Goal: Task Accomplishment & Management: Use online tool/utility

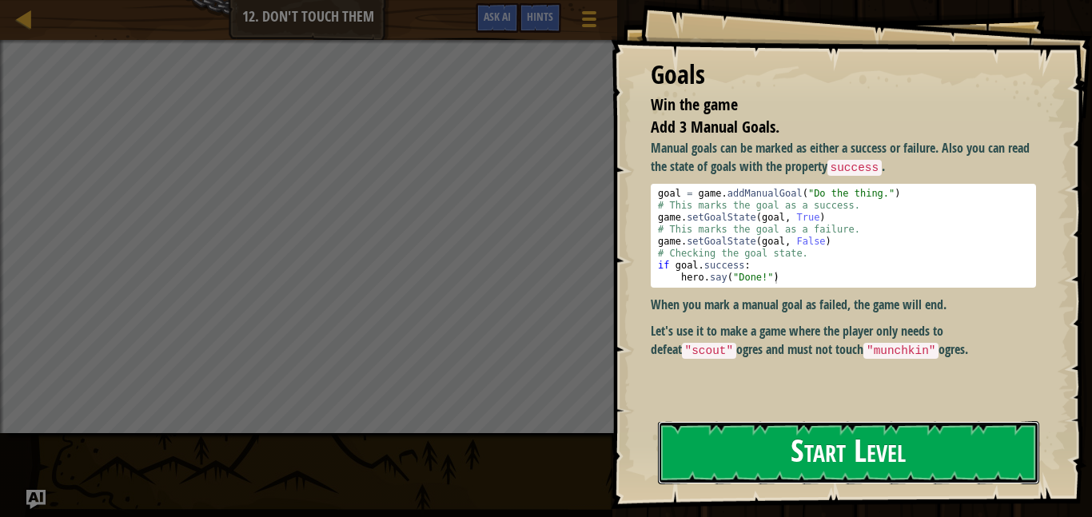
click at [791, 458] on button "Start Level" at bounding box center [848, 452] width 381 height 63
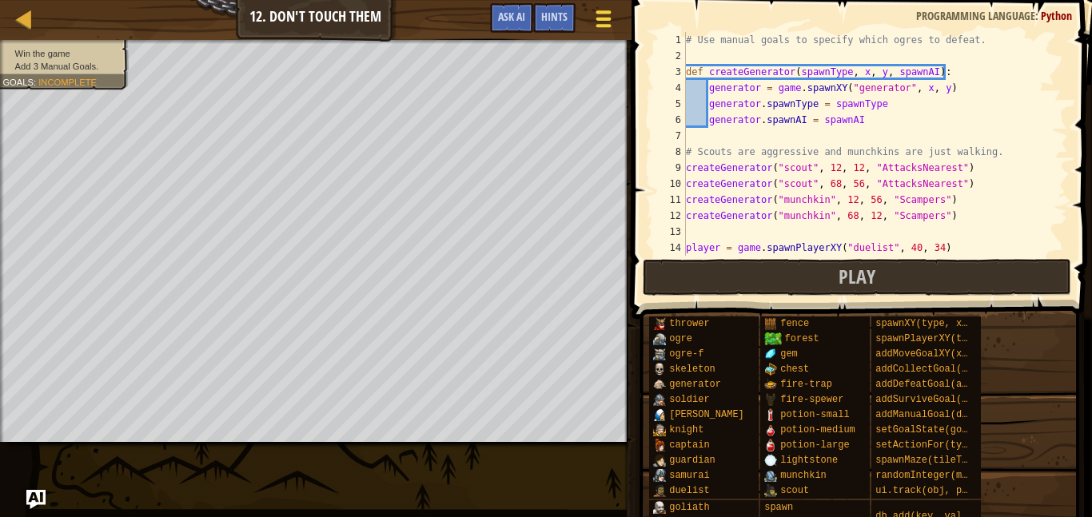
click at [604, 23] on div at bounding box center [603, 18] width 22 height 23
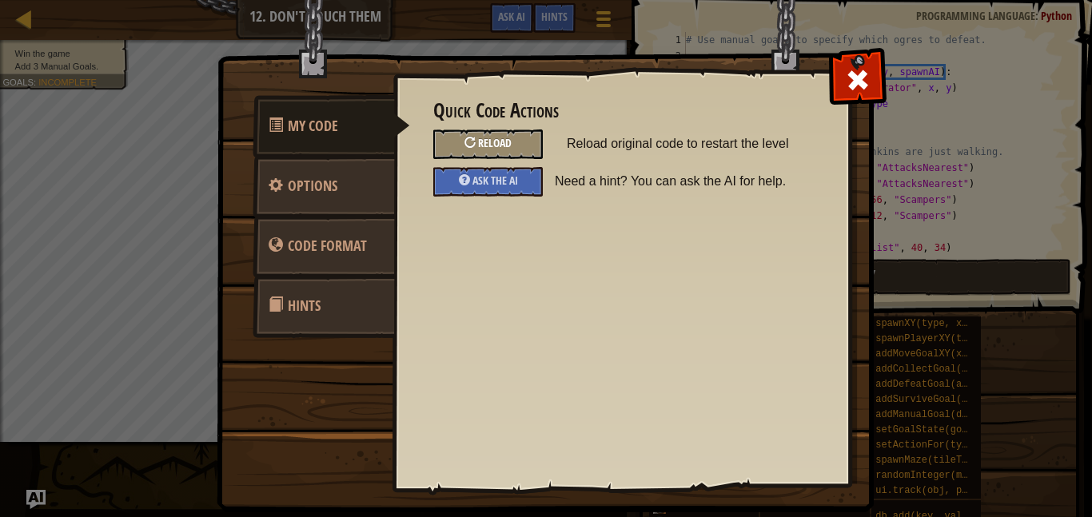
click at [471, 147] on div at bounding box center [469, 142] width 11 height 11
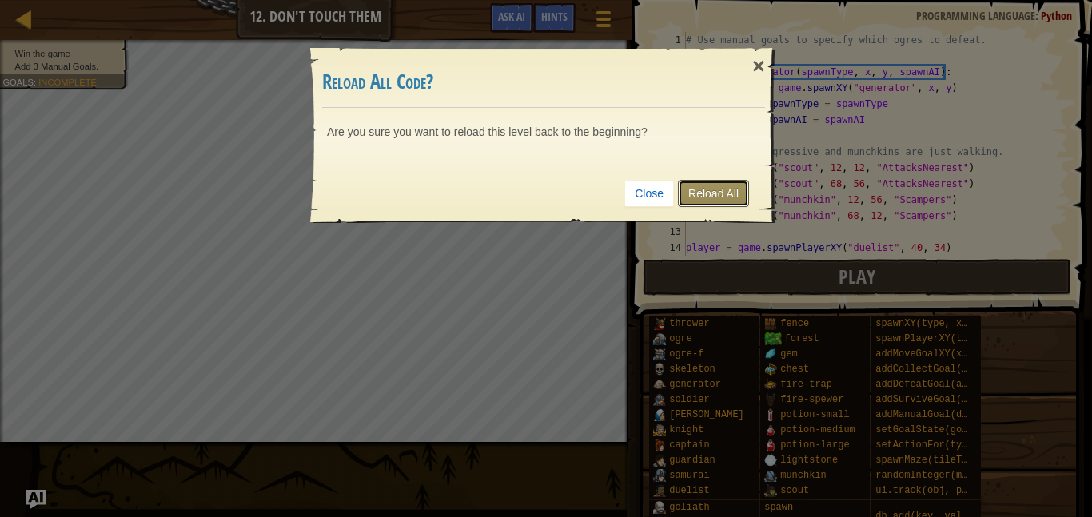
click at [725, 197] on link "Reload All" at bounding box center [713, 193] width 71 height 27
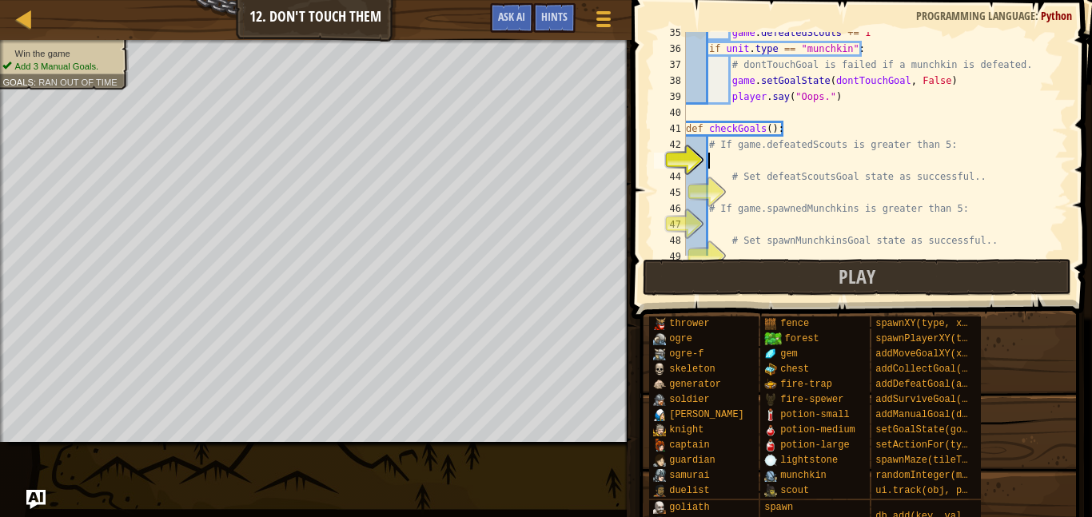
scroll to position [560, 0]
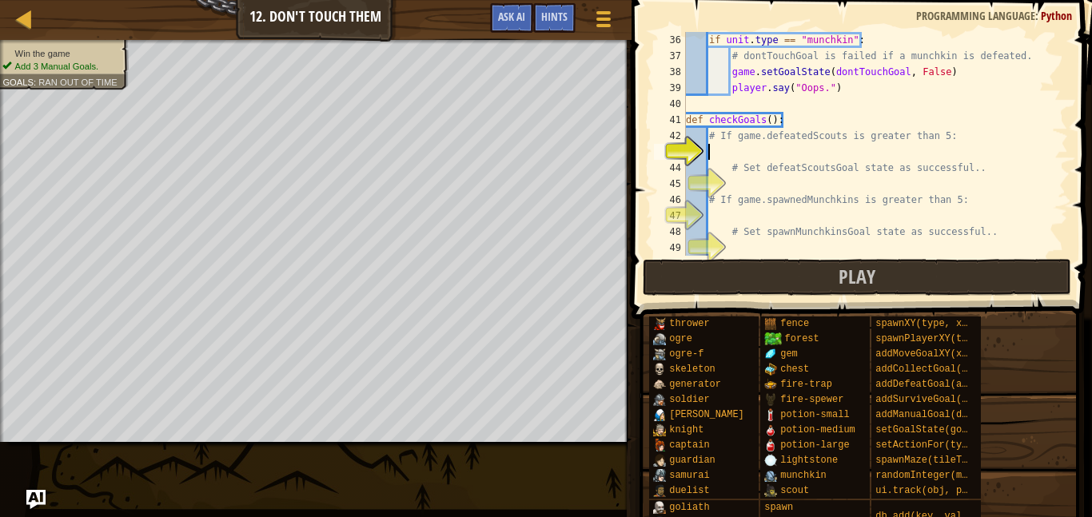
click at [848, 139] on div "if unit . type == "munchkin" : # dontTouchGoal is failed if a munchkin is defea…" at bounding box center [875, 160] width 385 height 256
type textarea "# If game.defeatedScouts is greater than 5:"
click at [843, 157] on div "if unit . type == "munchkin" : # dontTouchGoal is failed if a munchkin is defea…" at bounding box center [875, 160] width 385 height 256
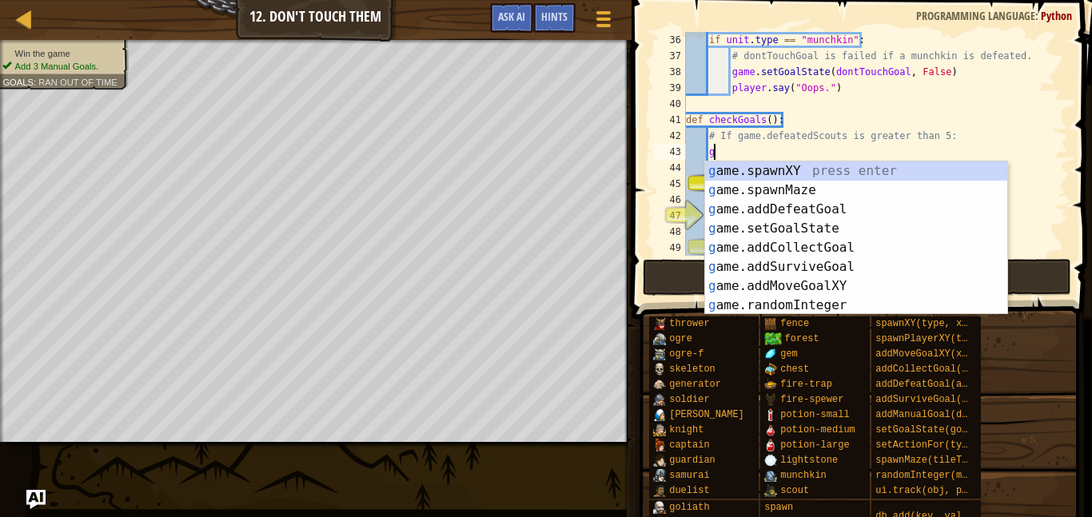
type textarea "gam"
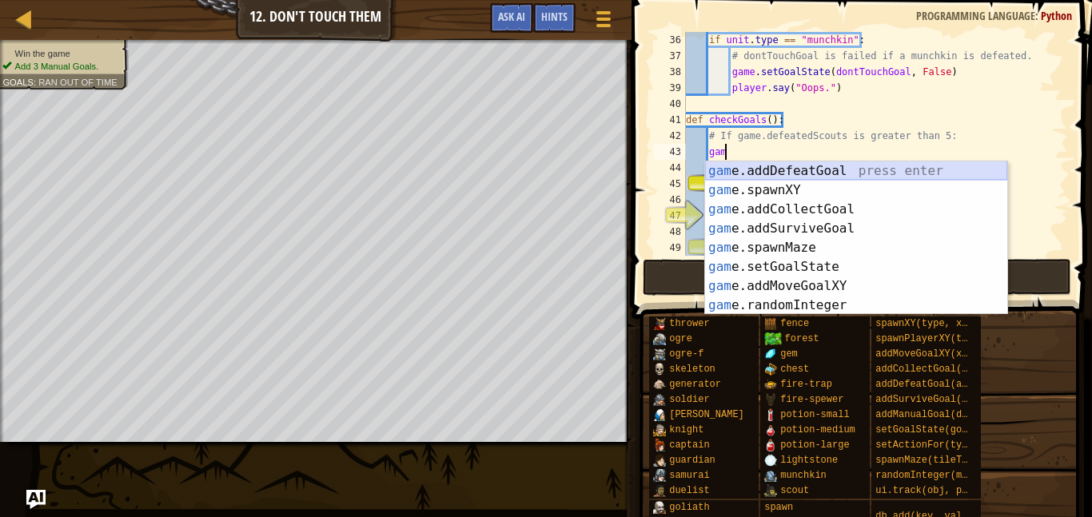
click at [795, 179] on div "gam e.addDefeatGoal press enter gam e.spawnXY press enter gam e.addCollectGoal …" at bounding box center [856, 257] width 302 height 192
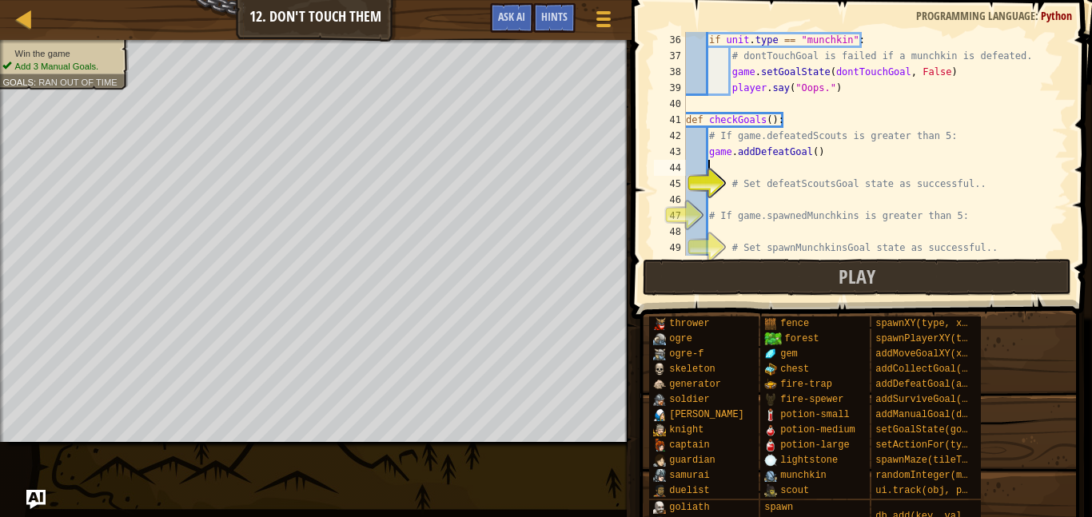
scroll to position [7, 2]
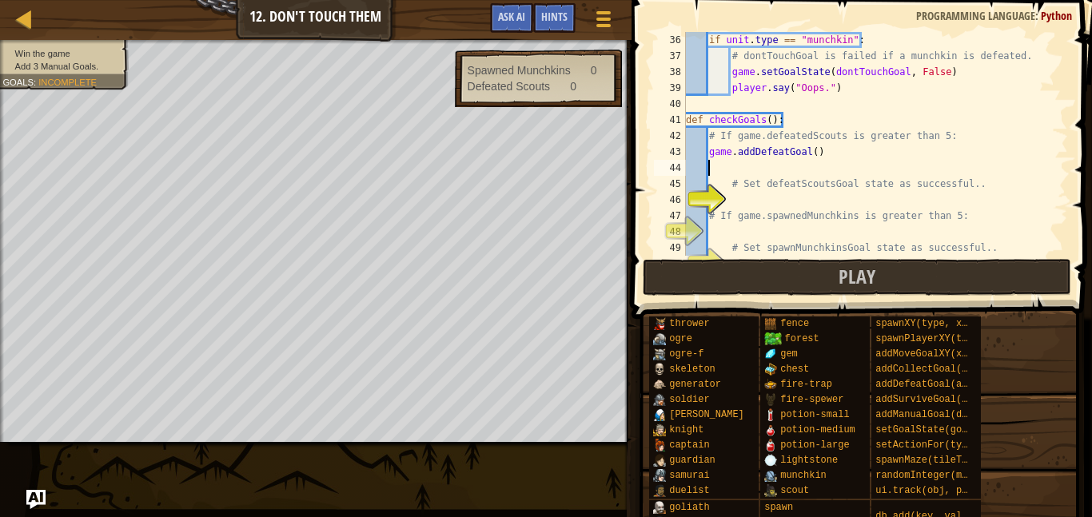
click at [818, 148] on div "if unit . type == "munchkin" : # dontTouchGoal is failed if a munchkin is defea…" at bounding box center [875, 160] width 385 height 256
click at [819, 148] on div "if unit . type == "munchkin" : # dontTouchGoal is failed if a munchkin is defea…" at bounding box center [875, 160] width 385 height 256
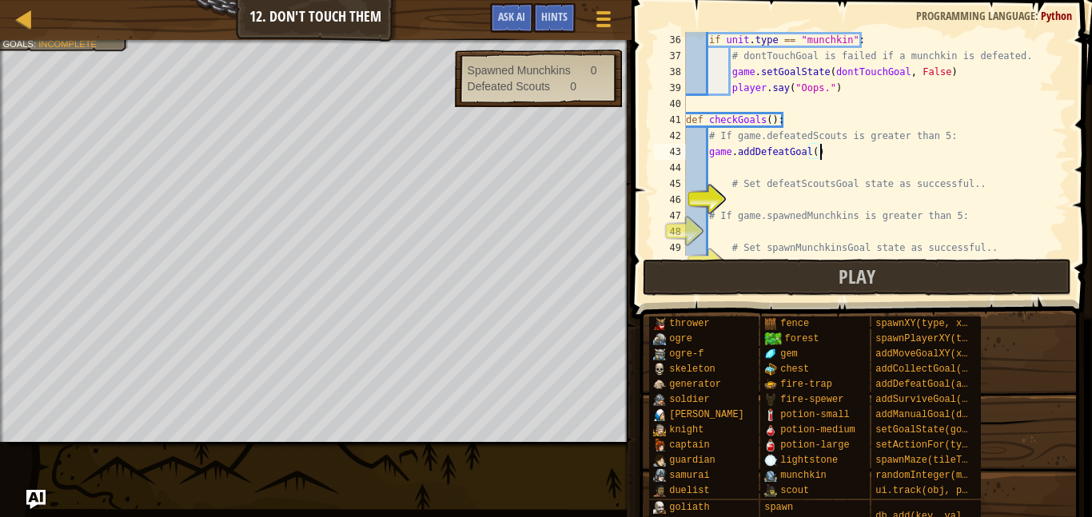
click at [817, 148] on div "if unit . type == "munchkin" : # dontTouchGoal is failed if a munchkin is defea…" at bounding box center [875, 160] width 385 height 256
type textarea "game.addDefeatGoal(6)"
click at [799, 201] on div "if unit . type == "munchkin" : # dontTouchGoal is failed if a munchkin is defea…" at bounding box center [875, 160] width 385 height 256
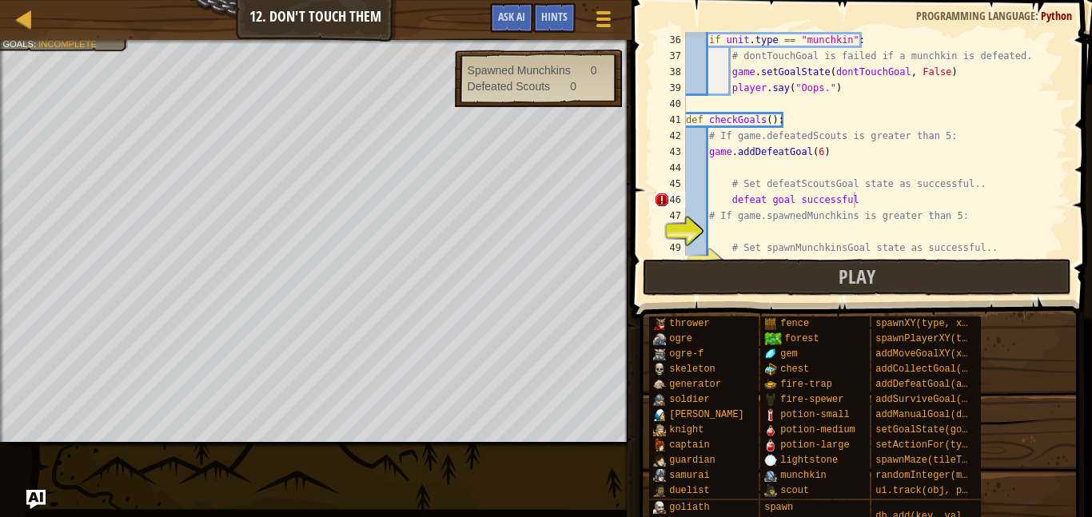
click at [55, 501] on div "Map Game Development 2 12. Don't Touch Them Game Menu Done Hints Ask AI 1 ההההה…" at bounding box center [546, 258] width 1092 height 517
click at [42, 500] on img "Ask AI" at bounding box center [36, 499] width 21 height 21
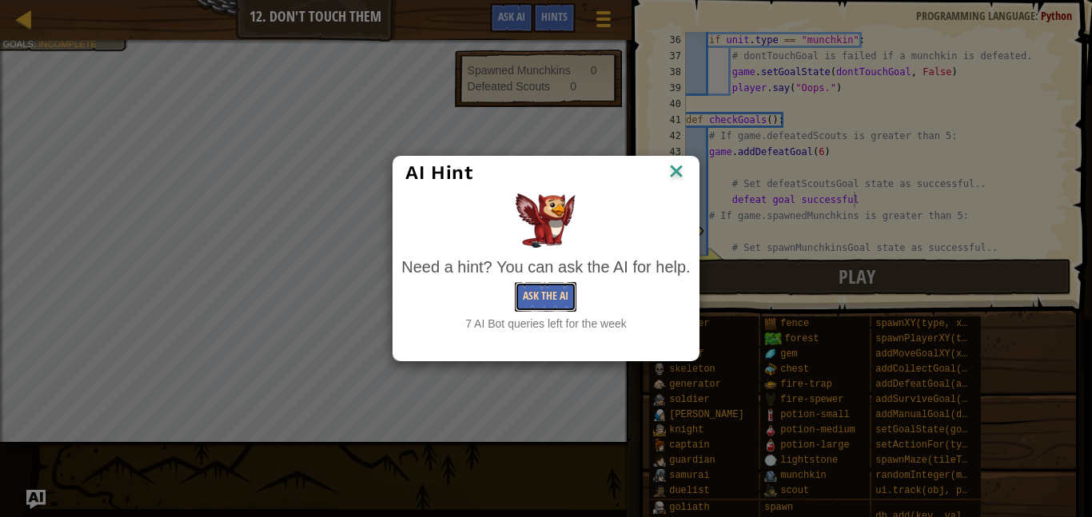
click at [536, 304] on button "Ask the AI" at bounding box center [546, 297] width 62 height 30
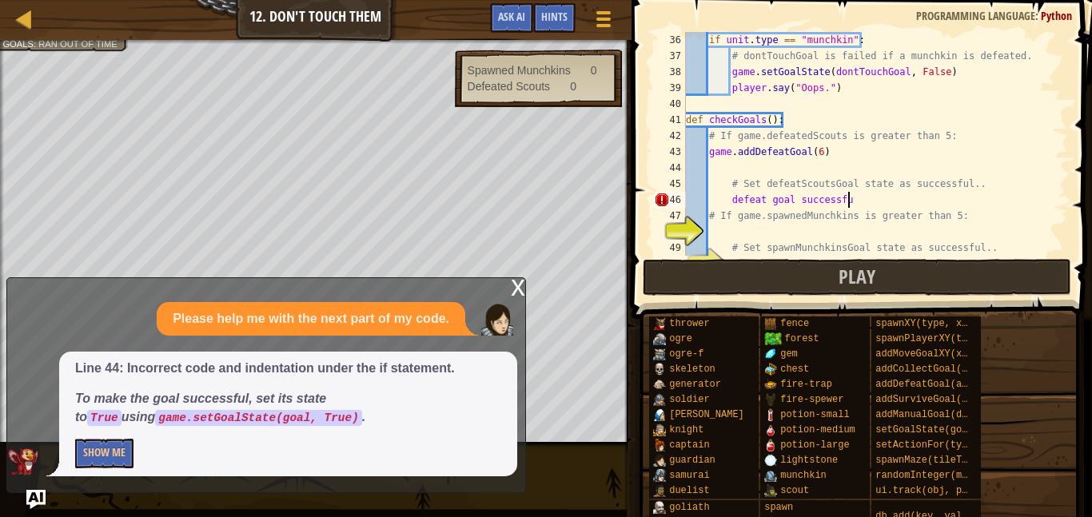
type textarea "defeat goal successf"
click at [101, 455] on button "Show Me" at bounding box center [104, 454] width 58 height 30
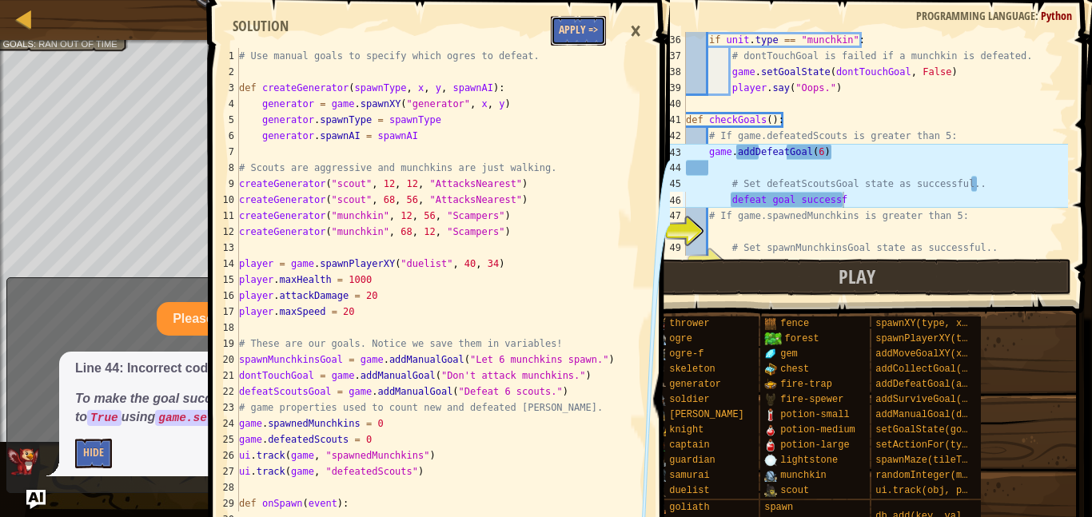
click at [596, 35] on button "Apply =>" at bounding box center [578, 31] width 55 height 30
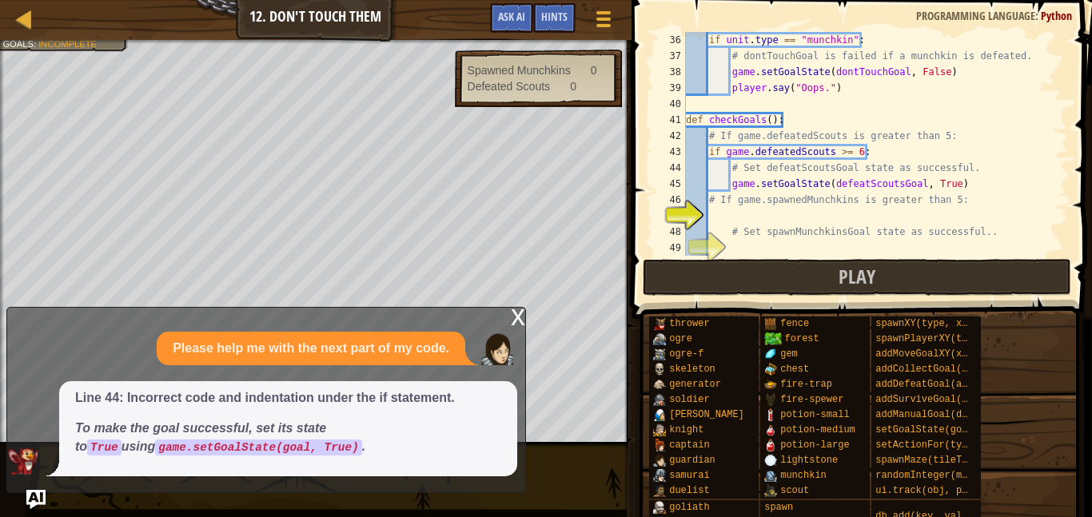
click at [903, 216] on div "if unit . type == "munchkin" : # dontTouchGoal is failed if a munchkin is defea…" at bounding box center [875, 160] width 385 height 256
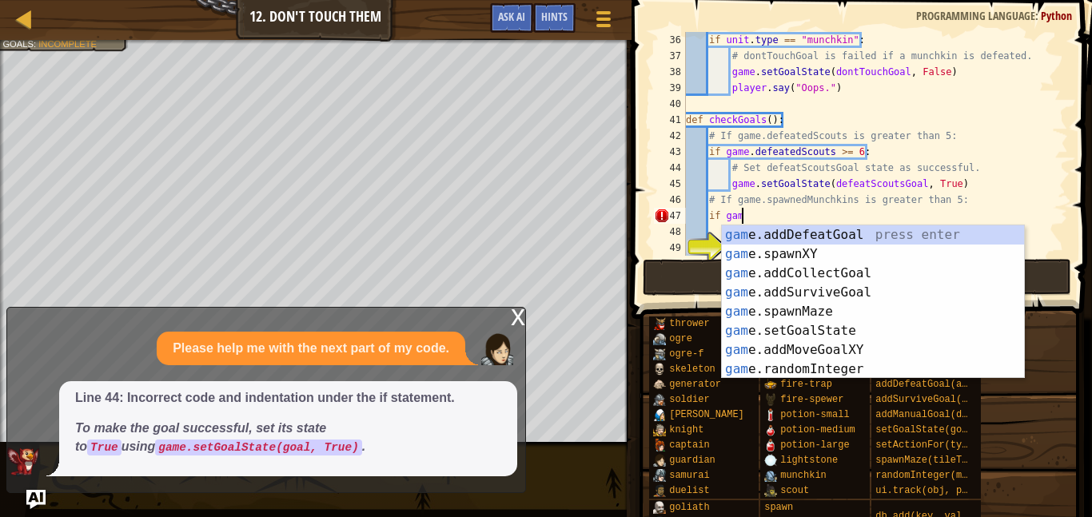
scroll to position [7, 8]
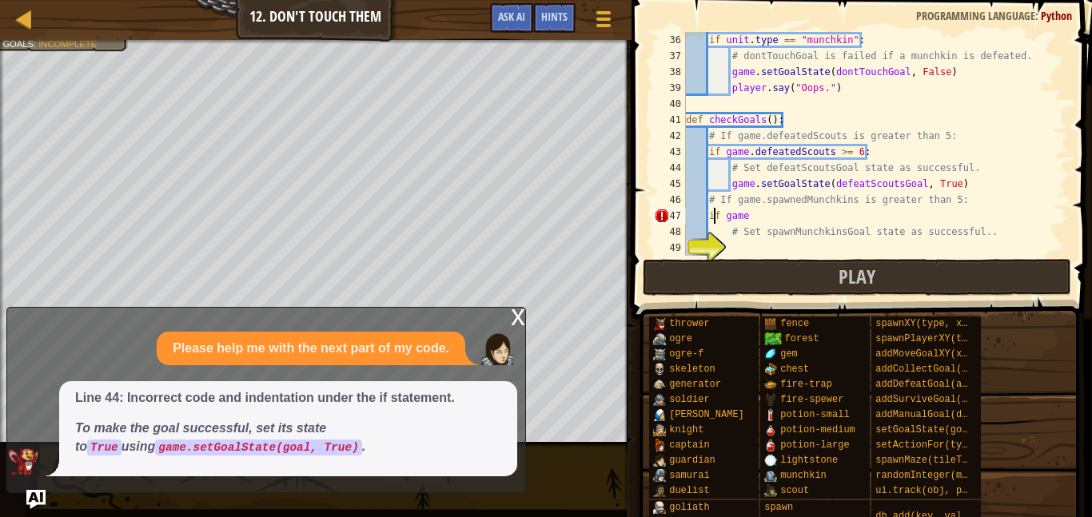
click at [714, 219] on div "if unit . type == "munchkin" : # dontTouchGoal is failed if a munchkin is defea…" at bounding box center [875, 160] width 385 height 256
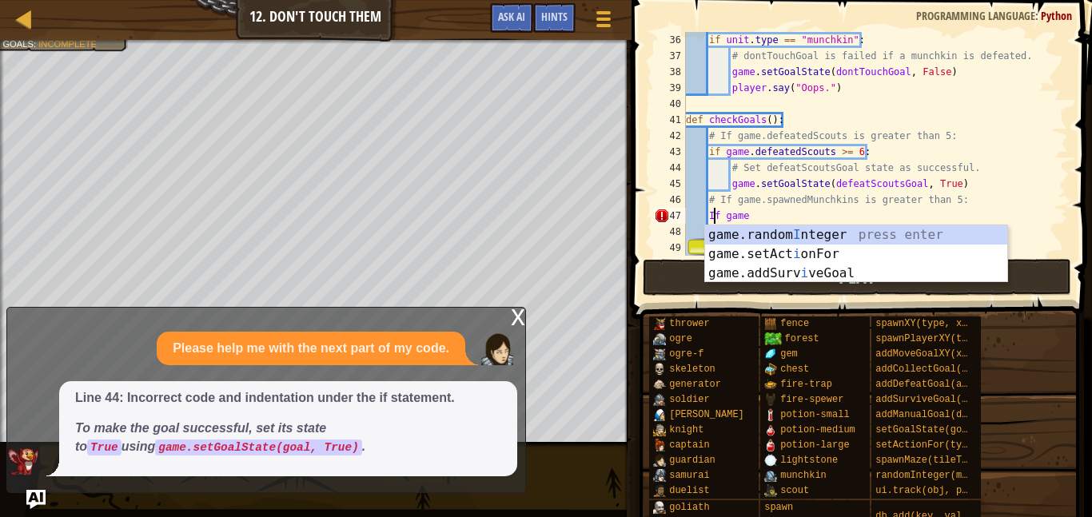
click at [775, 217] on div "if unit . type == "munchkin" : # dontTouchGoal is failed if a munchkin is defea…" at bounding box center [875, 160] width 385 height 256
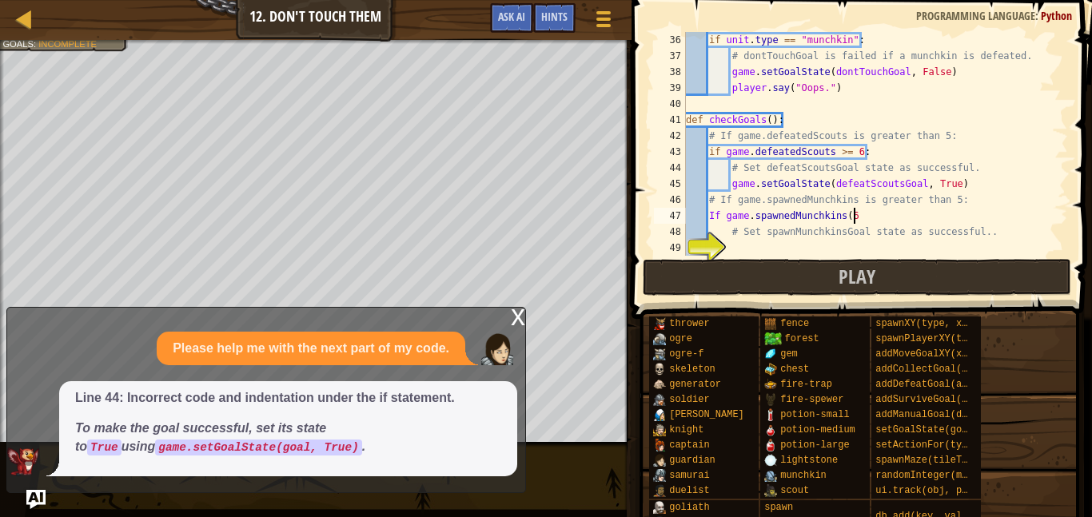
scroll to position [7, 23]
type textarea "If game.spawnedMunchkins(6)"
click at [751, 250] on div "if unit . type == "munchkin" : # dontTouchGoal is failed if a munchkin is defea…" at bounding box center [875, 160] width 385 height 256
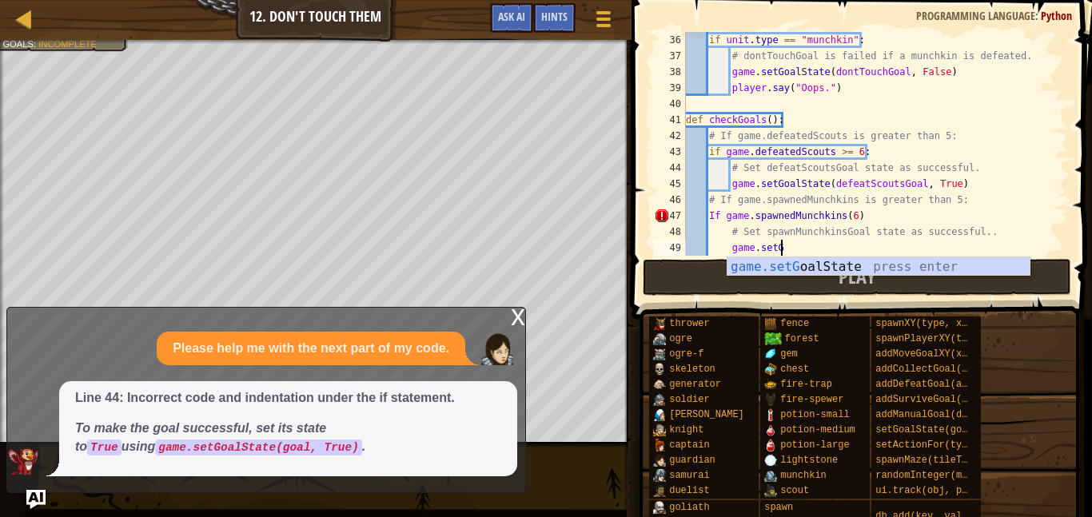
scroll to position [7, 13]
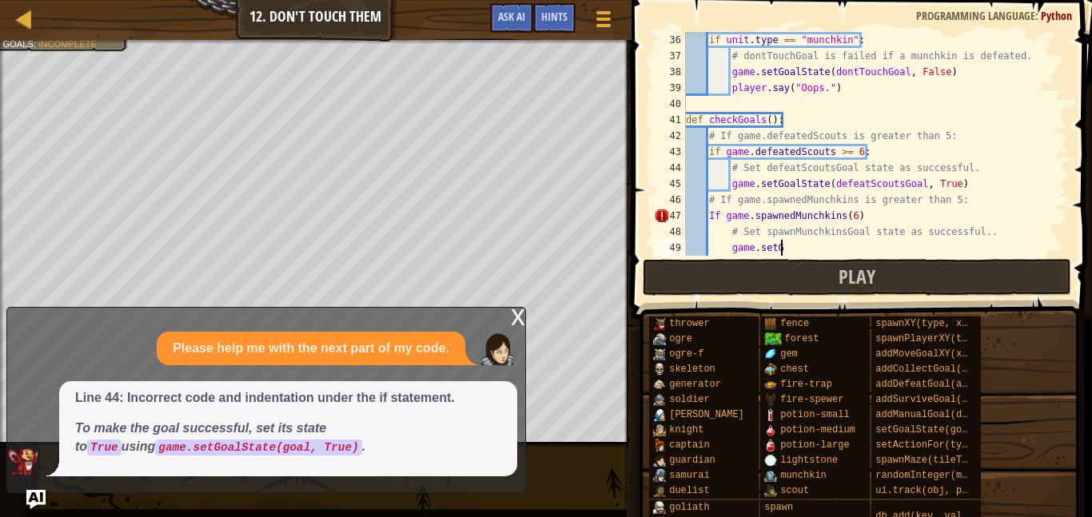
click at [662, 249] on div "49" at bounding box center [670, 248] width 32 height 16
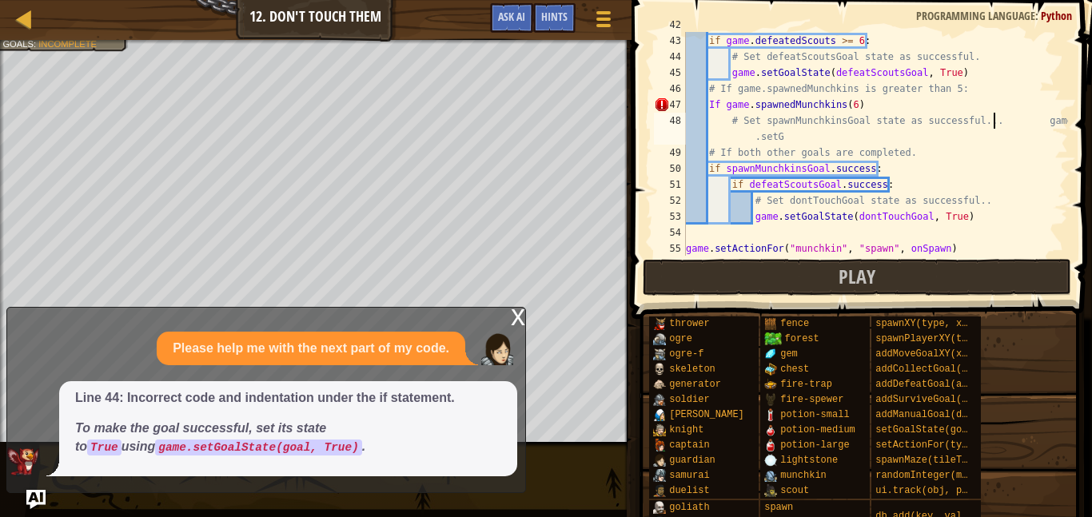
scroll to position [671, 0]
click at [738, 141] on div "# If game.defeatedScouts is greater than 5: if game . defeatedScouts >= 6 : # S…" at bounding box center [875, 145] width 385 height 256
click at [1026, 117] on div "# If game.defeatedScouts is greater than 5: if game . defeatedScouts >= 6 : # S…" at bounding box center [875, 145] width 385 height 256
click at [1008, 137] on div "# If game.defeatedScouts is greater than 5: if game . defeatedScouts >= 6 : # S…" at bounding box center [875, 145] width 385 height 256
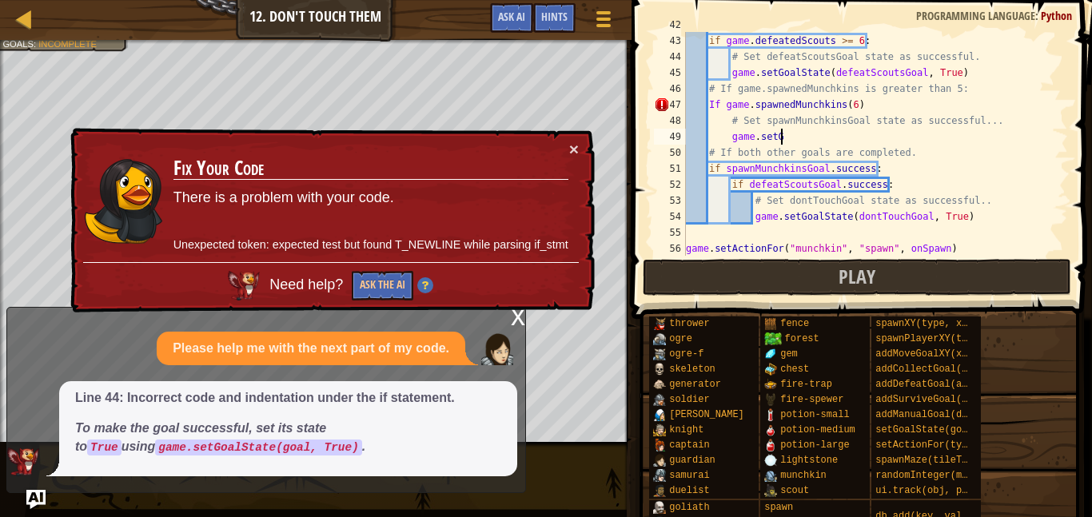
click at [715, 168] on div "# If game.defeatedScouts is greater than 5: if game . defeatedScouts >= 6 : # S…" at bounding box center [875, 145] width 385 height 256
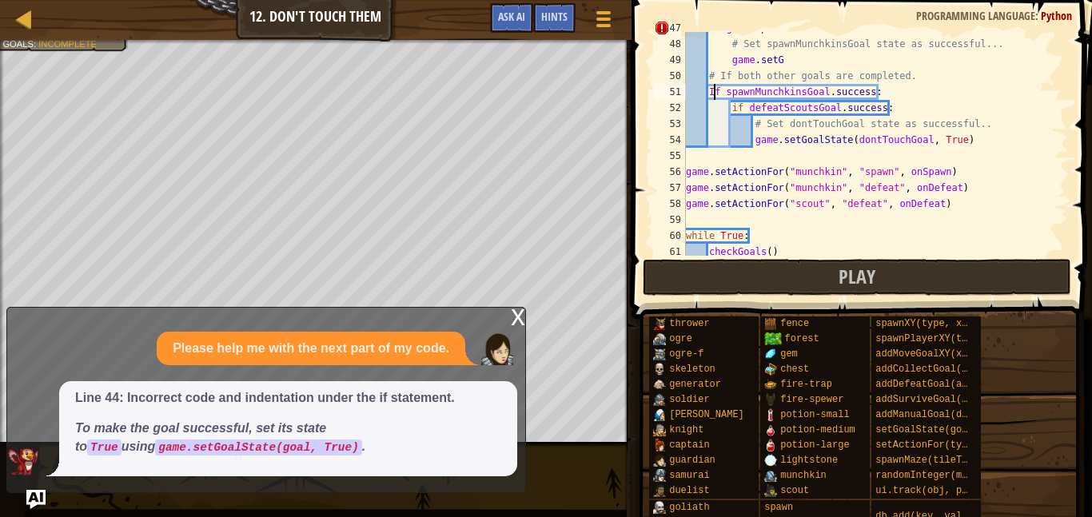
scroll to position [747, 0]
click at [735, 106] on div "If game . spawnedMunchkins ( 6 ) # Set spawnMunchkinsGoal state as successful..…" at bounding box center [875, 148] width 385 height 256
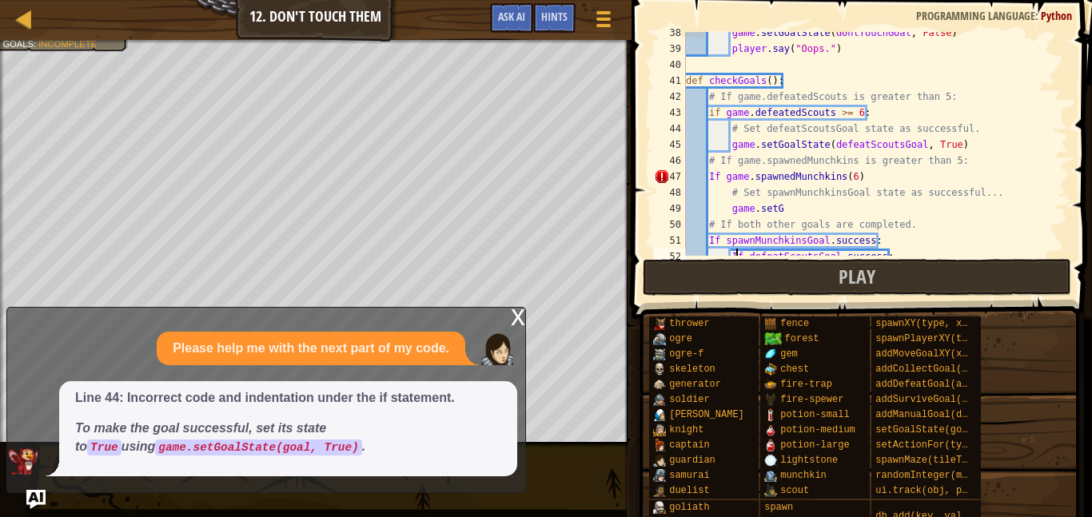
scroll to position [604, 0]
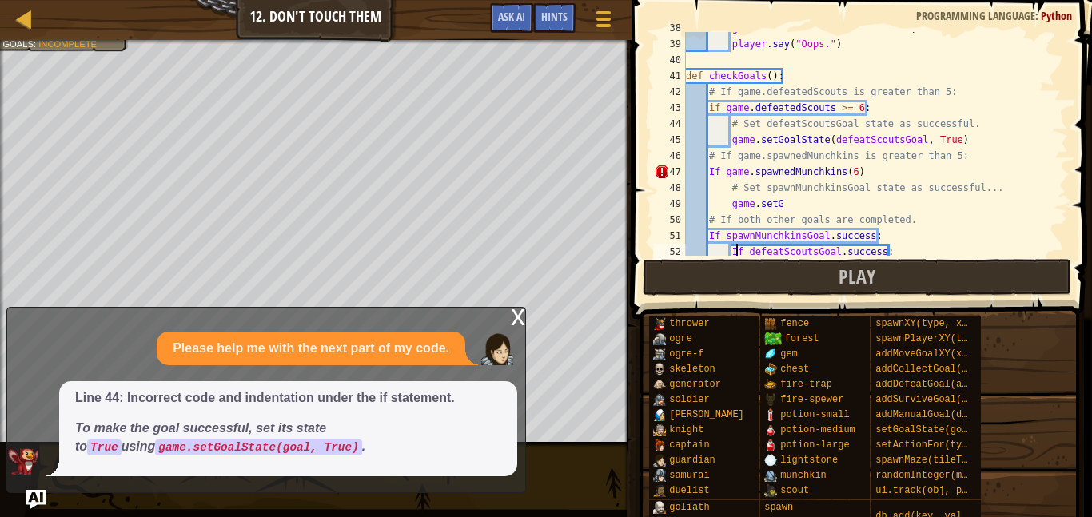
click at [816, 213] on div "game . setGoalState ( dontTouchGoal , False ) player . say ( "Oops." ) def chec…" at bounding box center [875, 148] width 385 height 256
click at [823, 203] on div "game . setGoalState ( dontTouchGoal , False ) player . say ( "Oops." ) def chec…" at bounding box center [875, 148] width 385 height 256
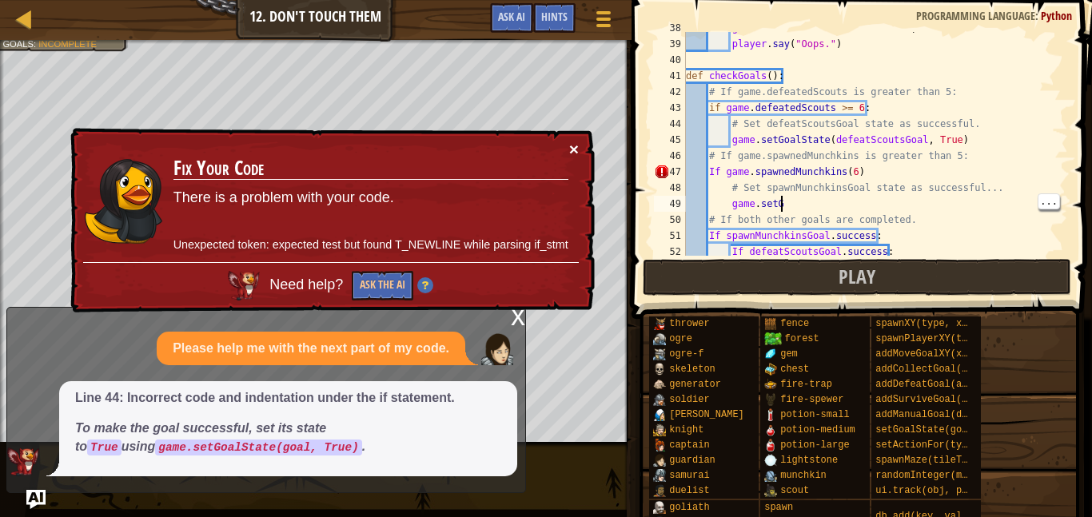
click at [577, 152] on button "×" at bounding box center [574, 149] width 10 height 17
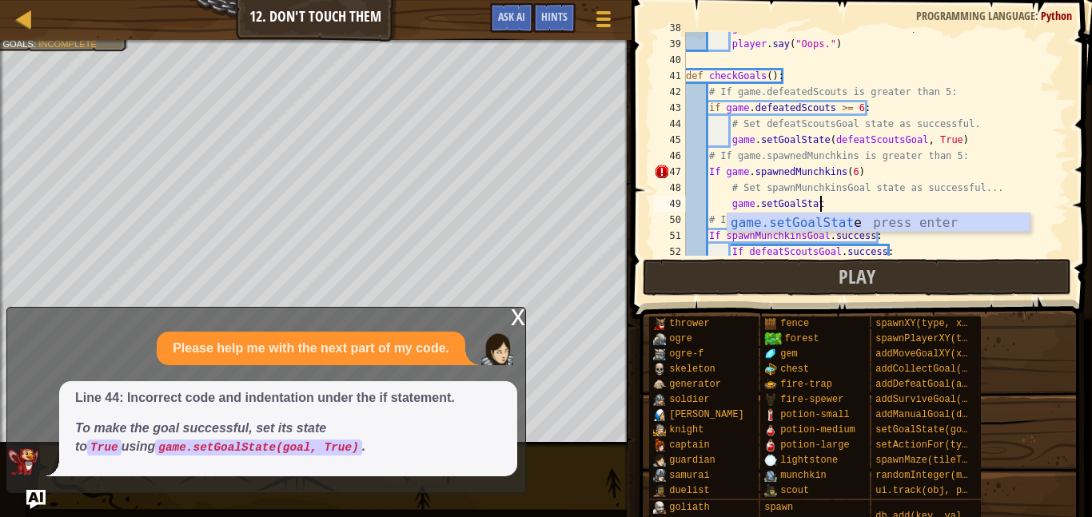
scroll to position [7, 19]
click at [884, 228] on div "game.setGoalState press enter" at bounding box center [878, 242] width 302 height 58
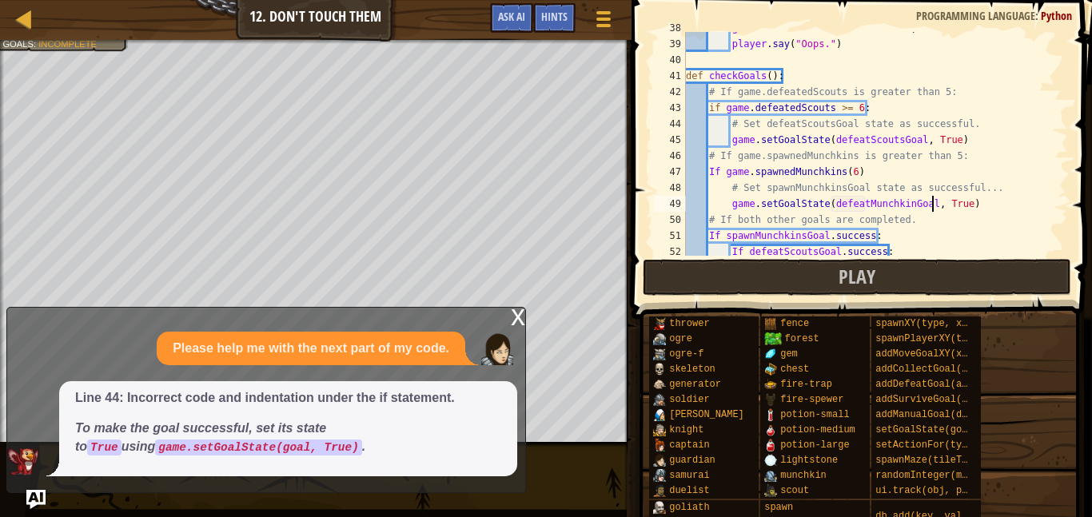
scroll to position [7, 35]
click at [843, 170] on div "game . setGoalState ( dontTouchGoal , False ) player . say ( "Oops." ) def chec…" at bounding box center [875, 148] width 385 height 256
click at [865, 171] on div "game . setGoalState ( dontTouchGoal , False ) player . say ( "Oops." ) def chec…" at bounding box center [875, 148] width 385 height 256
click at [881, 171] on div "game . setGoalState ( dontTouchGoal , False ) player . say ( "Oops." ) def chec…" at bounding box center [875, 148] width 385 height 256
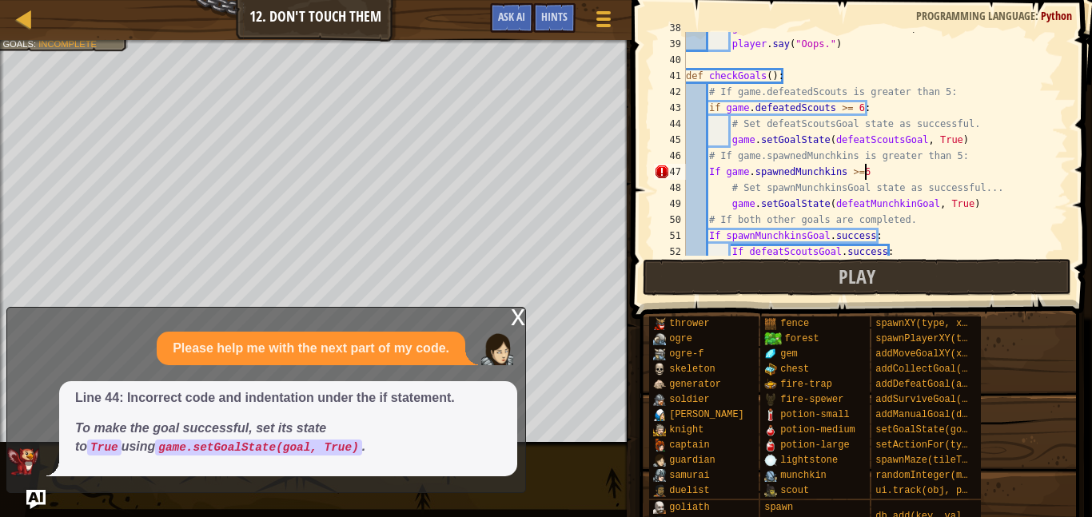
scroll to position [7, 26]
click at [859, 174] on div "game . setGoalState ( dontTouchGoal , False ) player . say ( "Oops." ) def chec…" at bounding box center [875, 148] width 385 height 256
click at [713, 102] on div "game . setGoalState ( dontTouchGoal , False ) player . say ( "Oops." ) def chec…" at bounding box center [875, 148] width 385 height 256
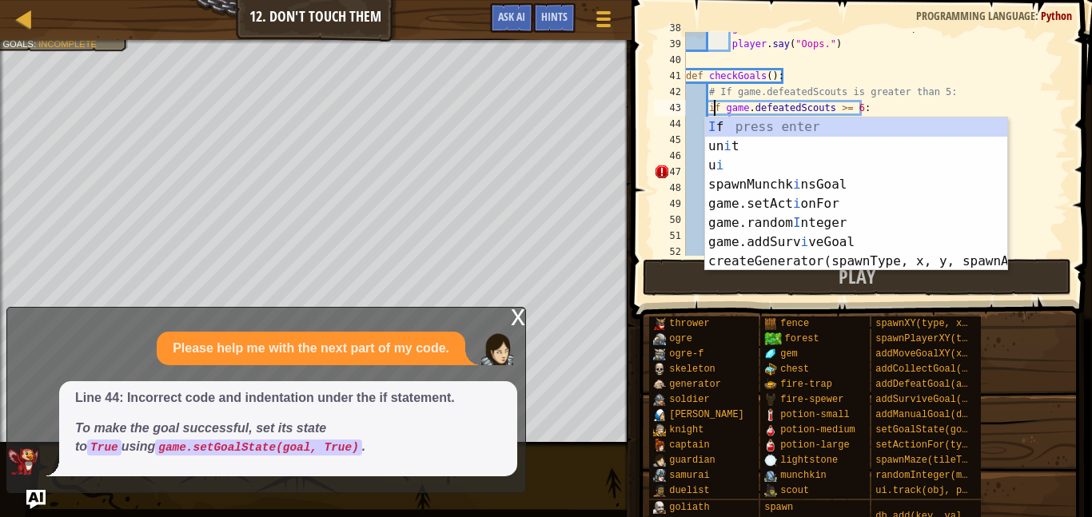
click at [775, 120] on div "I f press enter un i t press enter u i press enter spawnMunchk i nsGoal press e…" at bounding box center [856, 214] width 302 height 192
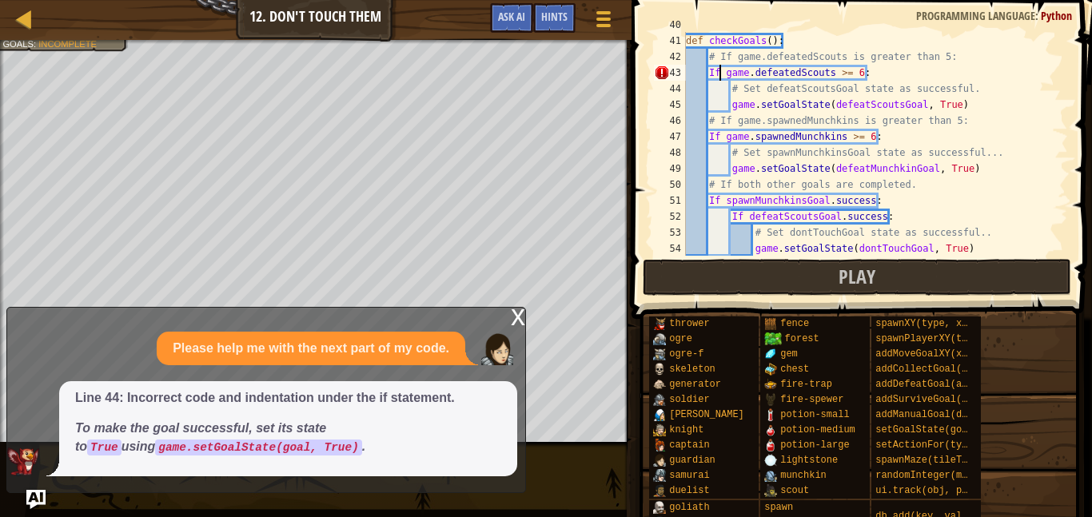
scroll to position [637, 0]
click at [506, 334] on img at bounding box center [497, 349] width 32 height 32
click at [513, 313] on div "x" at bounding box center [518, 316] width 14 height 16
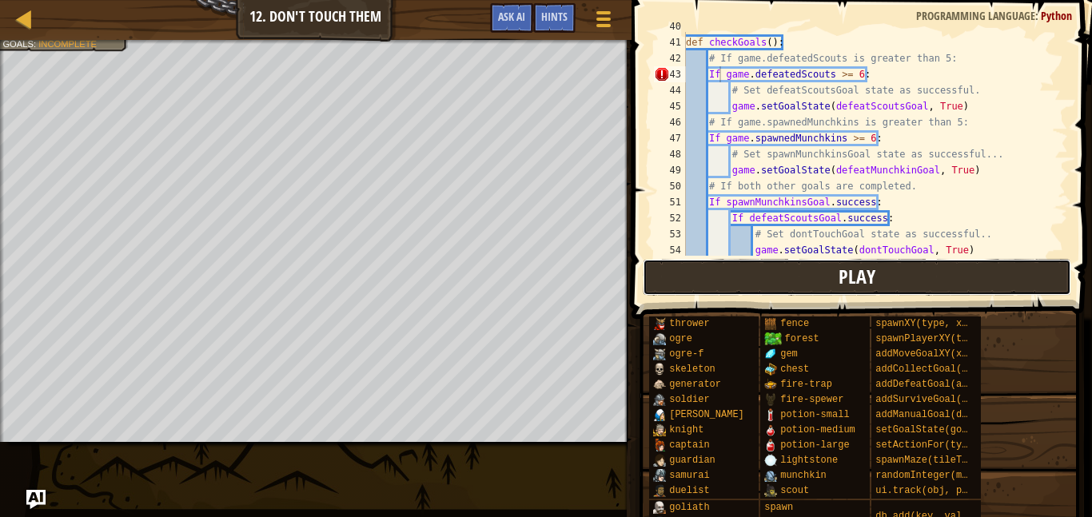
click at [864, 276] on span "Play" at bounding box center [857, 277] width 37 height 26
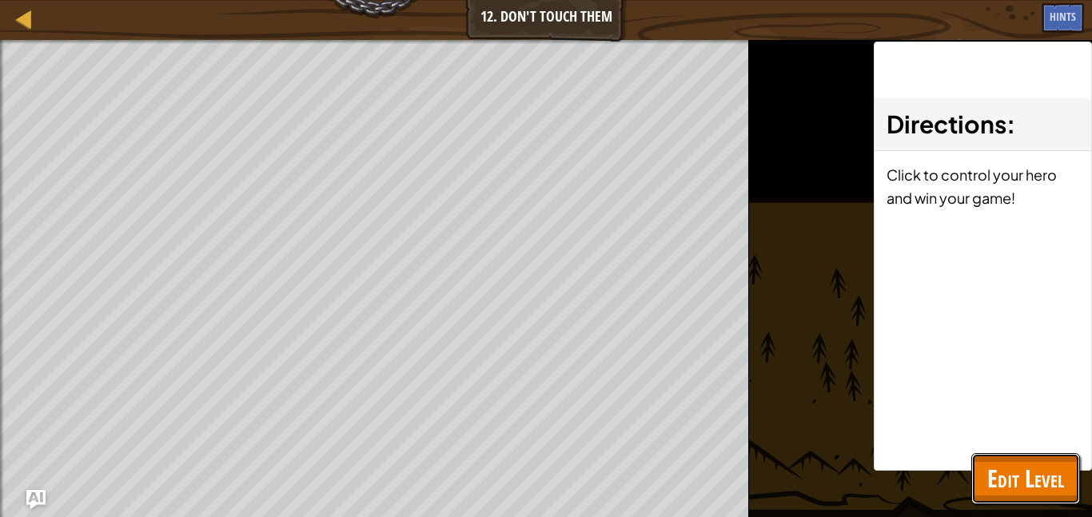
click at [1040, 476] on span "Edit Level" at bounding box center [1025, 478] width 77 height 33
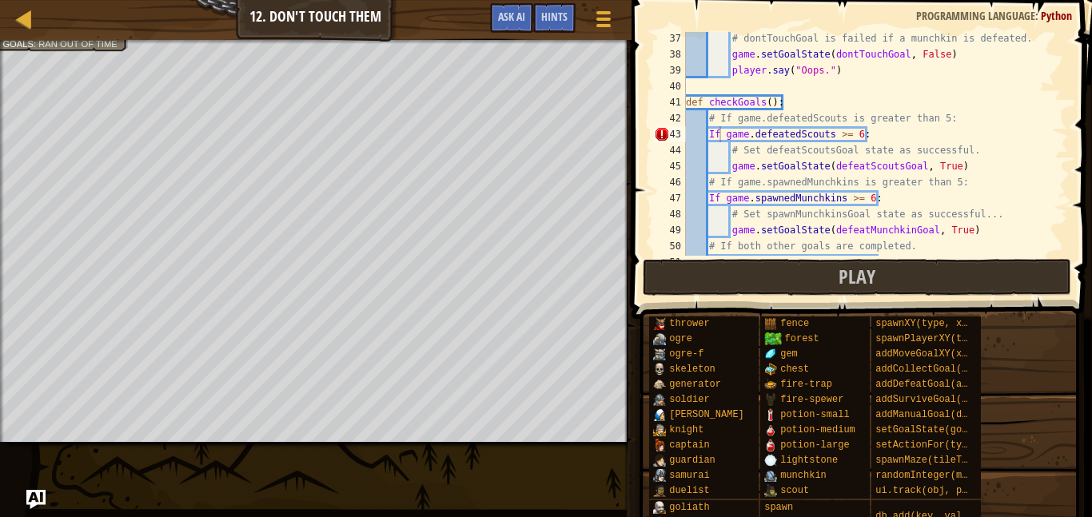
scroll to position [577, 0]
click at [717, 134] on div "# dontTouchGoal is failed if a munchkin is defeated. game . setGoalState ( dont…" at bounding box center [875, 158] width 385 height 256
click at [887, 131] on div "# dontTouchGoal is failed if a munchkin is defeated. game . setGoalState ( dont…" at bounding box center [875, 158] width 385 height 256
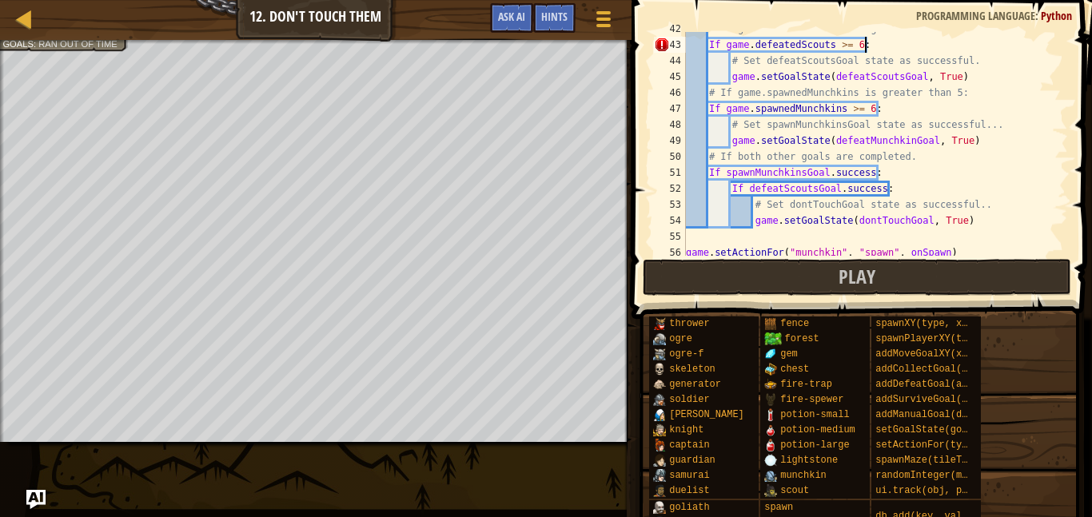
scroll to position [667, 0]
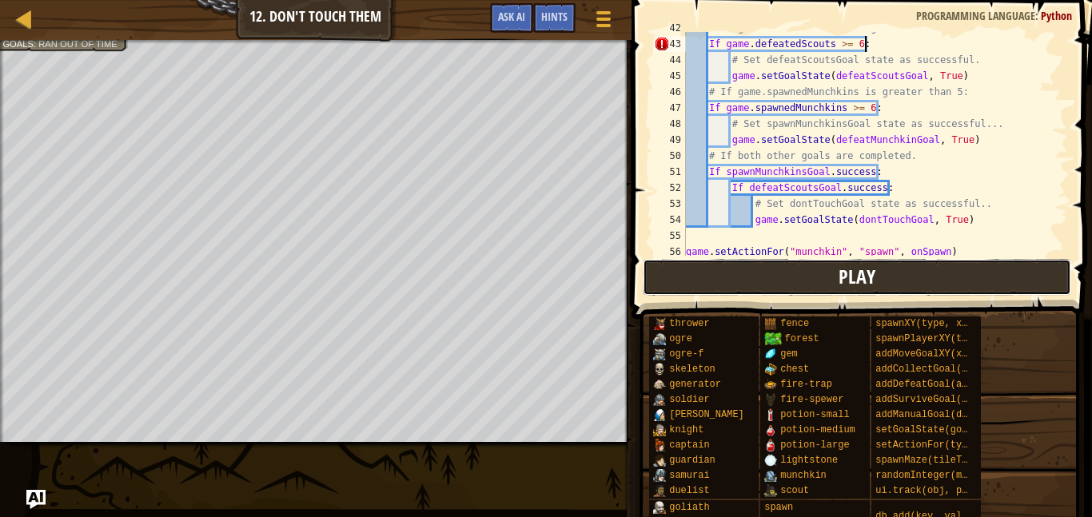
click at [982, 264] on button "Play" at bounding box center [857, 277] width 428 height 37
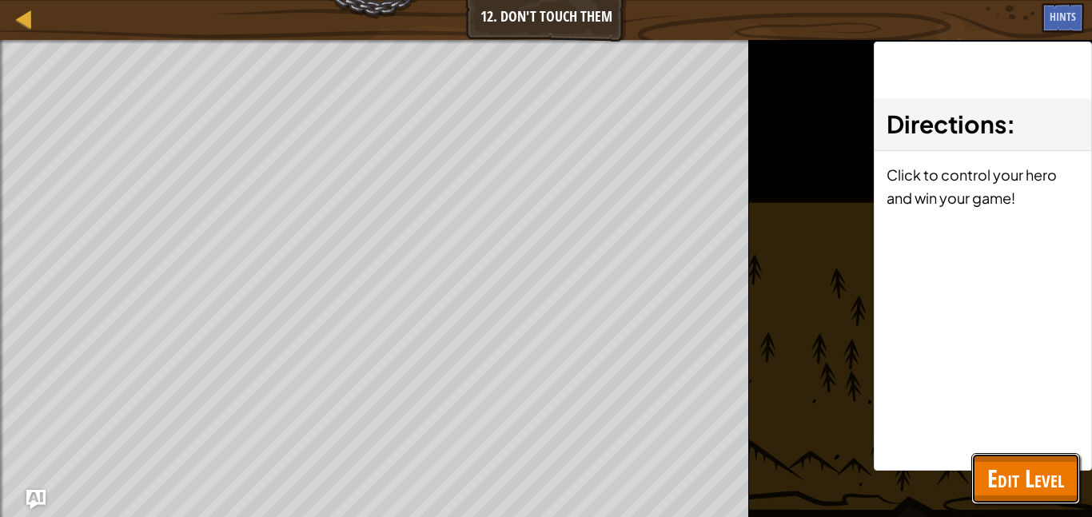
click at [1061, 476] on span "Edit Level" at bounding box center [1025, 478] width 77 height 33
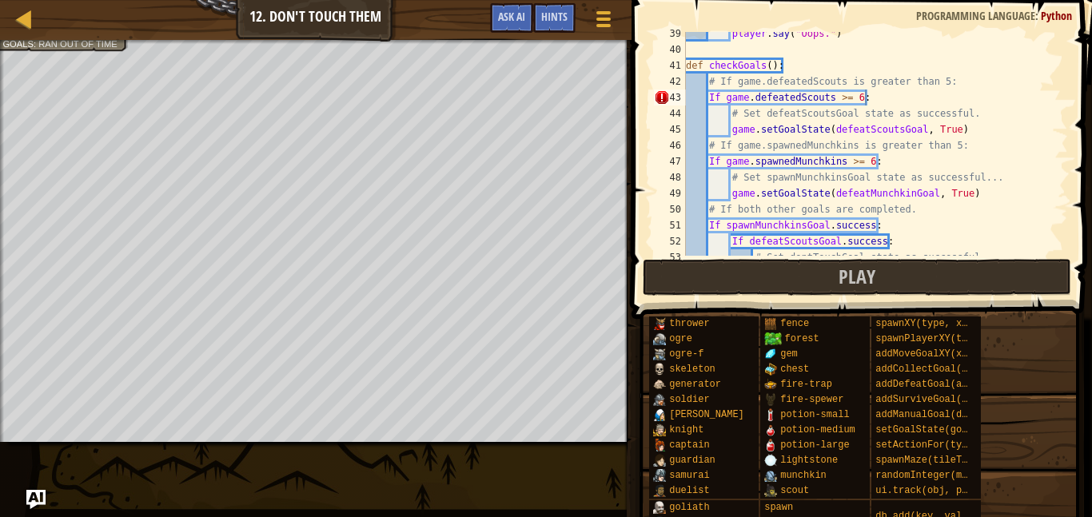
scroll to position [612, 0]
click at [728, 101] on div "player . say ( "Oops." ) def checkGoals ( ) : # If game.defeatedScouts is great…" at bounding box center [875, 155] width 385 height 256
click at [723, 94] on div "player . say ( "Oops." ) def checkGoals ( ) : # If game.defeatedScouts is great…" at bounding box center [875, 155] width 385 height 256
click at [808, 100] on div "player . say ( "Oops." ) def checkGoals ( ) : # If game.defeatedScouts is great…" at bounding box center [875, 155] width 385 height 256
click at [837, 98] on div "player . say ( "Oops." ) def checkGoals ( ) : # If game.defeatedScouts is great…" at bounding box center [875, 155] width 385 height 256
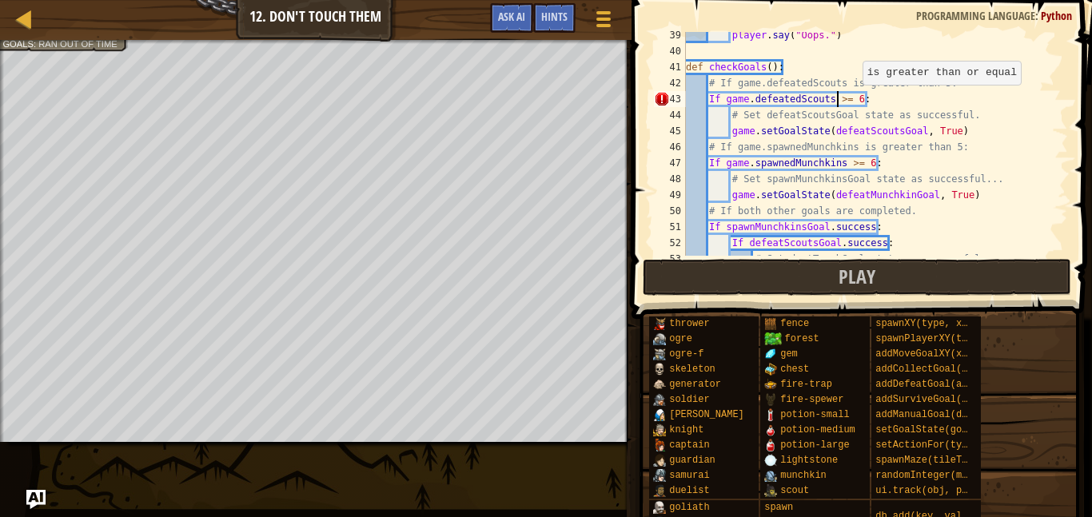
click at [854, 96] on div "player . say ( "Oops." ) def checkGoals ( ) : # If game.defeatedScouts is great…" at bounding box center [875, 155] width 385 height 256
click at [859, 97] on div "player . say ( "Oops." ) def checkGoals ( ) : # If game.defeatedScouts is great…" at bounding box center [875, 155] width 385 height 256
click at [864, 98] on div "player . say ( "Oops." ) def checkGoals ( ) : # If game.defeatedScouts is great…" at bounding box center [875, 155] width 385 height 256
click at [842, 97] on div "player . say ( "Oops." ) def checkGoals ( ) : # If game.defeatedScouts is great…" at bounding box center [875, 155] width 385 height 256
click at [787, 130] on div "player . say ( "Oops." ) def checkGoals ( ) : # If game.defeatedScouts is great…" at bounding box center [875, 155] width 385 height 256
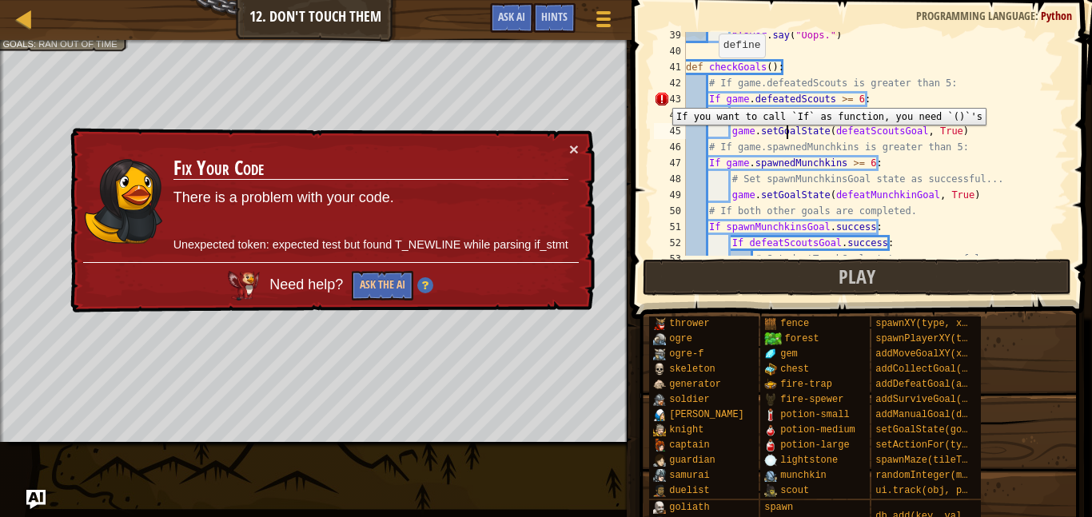
click at [660, 96] on div "43" at bounding box center [670, 99] width 32 height 16
click at [397, 285] on button "Ask the AI" at bounding box center [383, 286] width 62 height 30
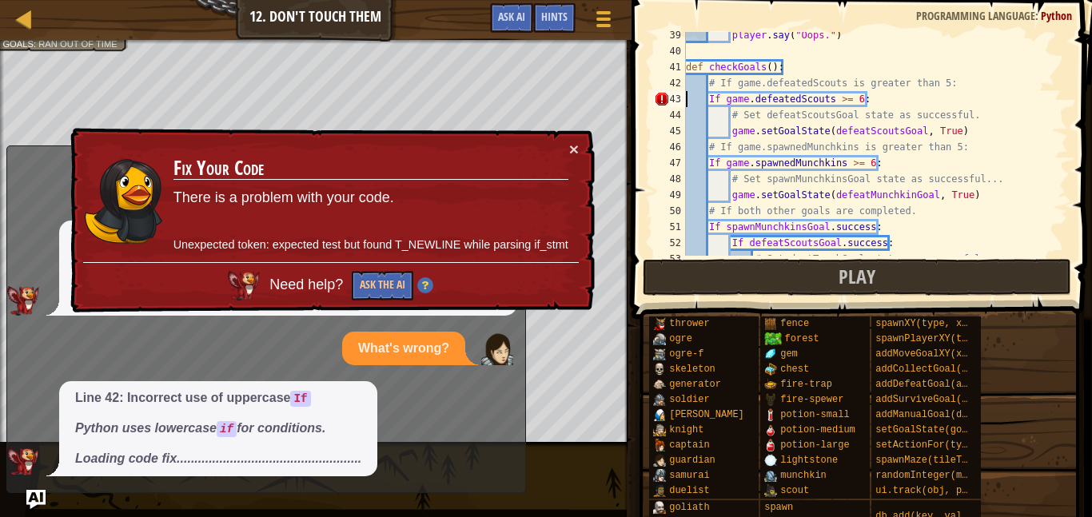
click at [714, 98] on div "player . say ( "Oops." ) def checkGoals ( ) : # If game.defeatedScouts is great…" at bounding box center [875, 155] width 385 height 256
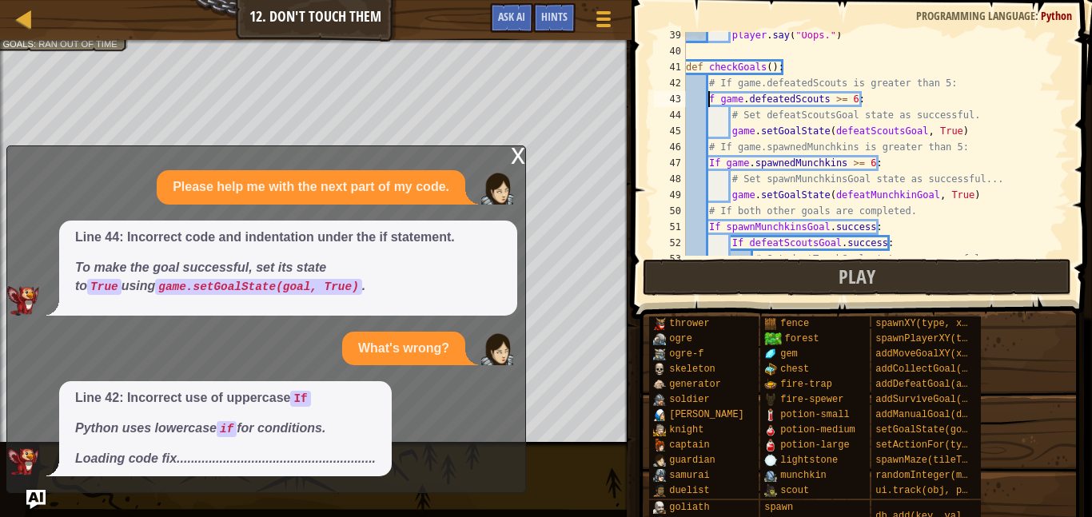
scroll to position [7, 4]
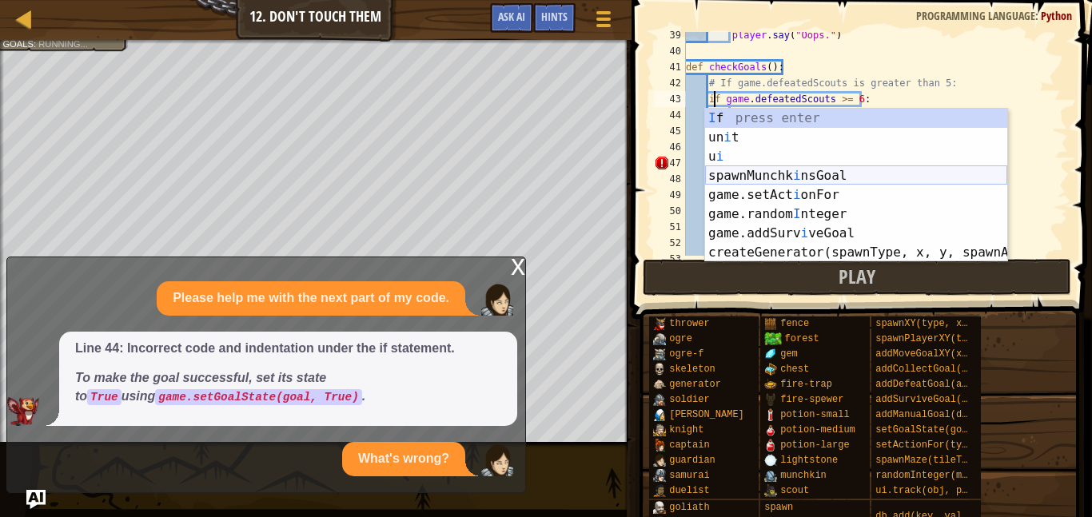
click at [644, 112] on span at bounding box center [863, 137] width 473 height 366
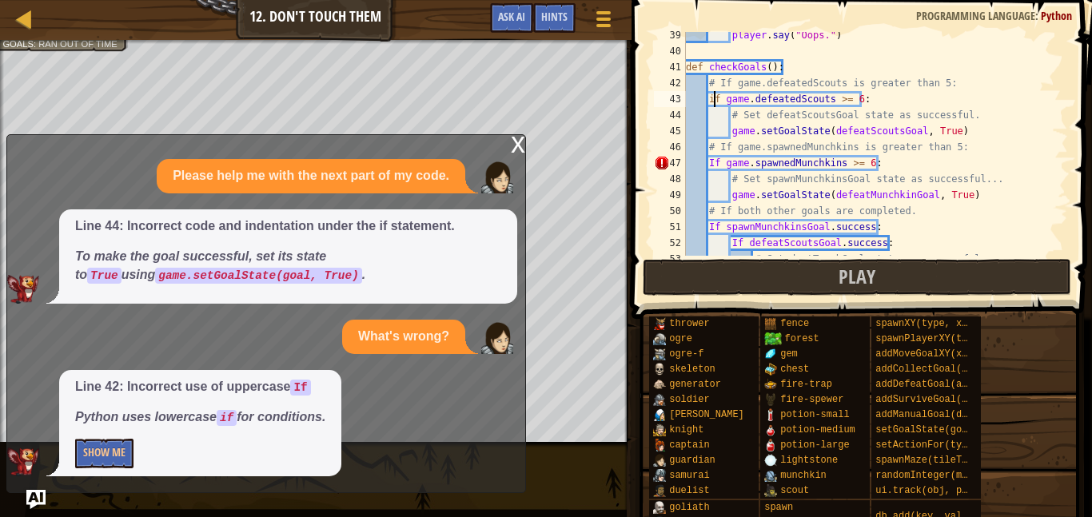
click at [715, 157] on div "player . say ( "Oops." ) def checkGoals ( ) : # If game.defeatedScouts is great…" at bounding box center [875, 155] width 385 height 256
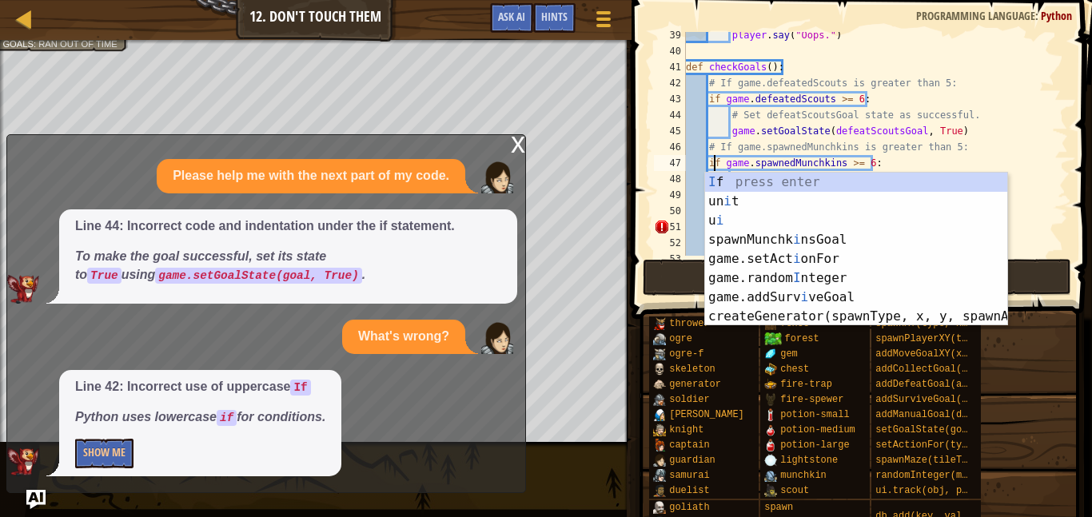
click at [647, 189] on span at bounding box center [863, 137] width 473 height 366
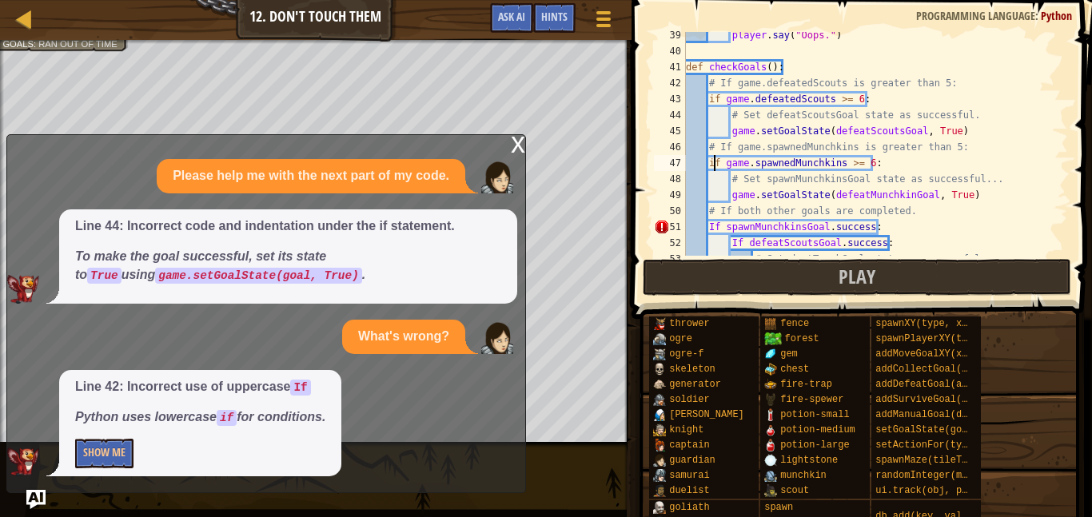
click at [712, 225] on div "player . say ( "Oops." ) def checkGoals ( ) : # If game.defeatedScouts is great…" at bounding box center [875, 155] width 385 height 256
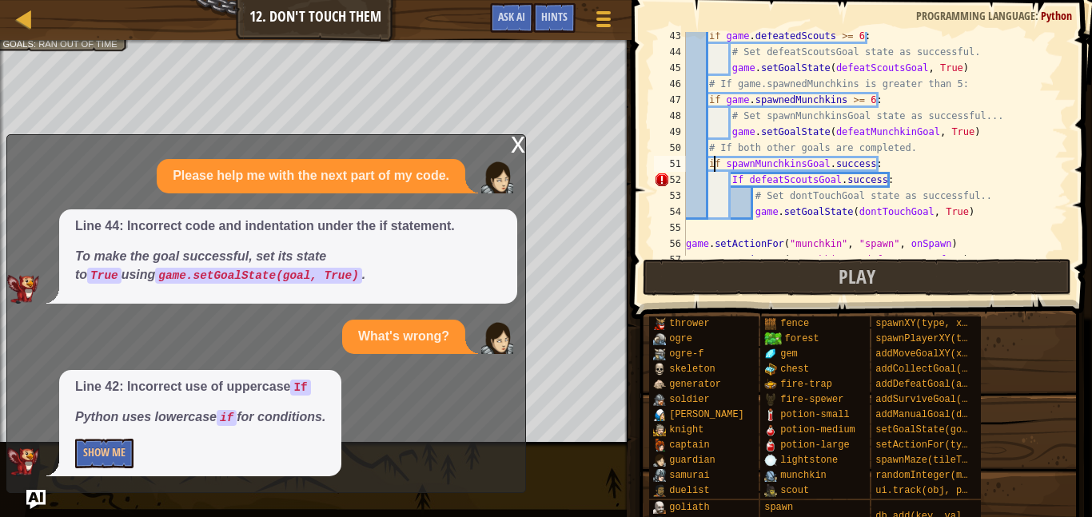
scroll to position [675, 0]
click at [735, 181] on div "if game . defeatedScouts >= 6 : # Set defeatScoutsGoal state as successful. gam…" at bounding box center [875, 156] width 385 height 256
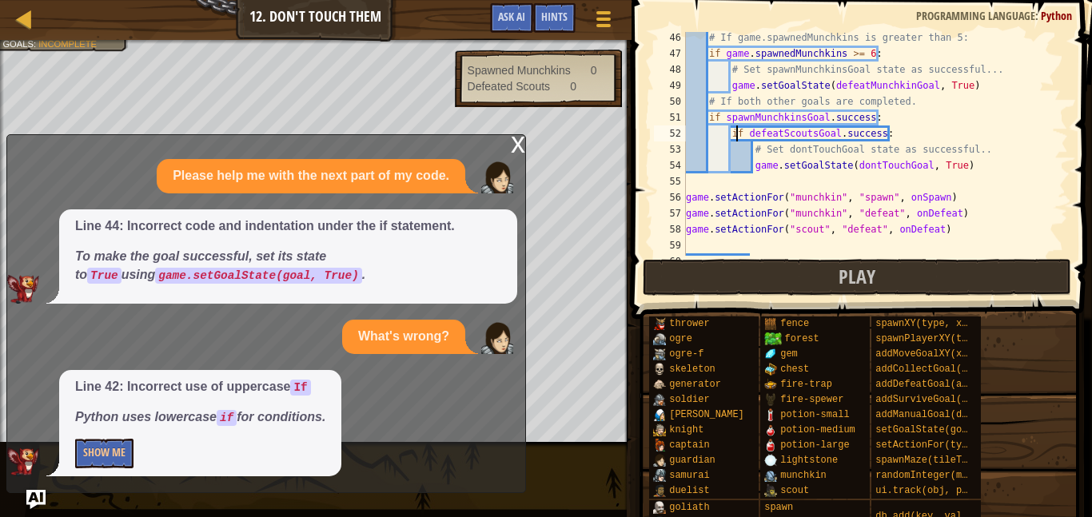
scroll to position [767, 0]
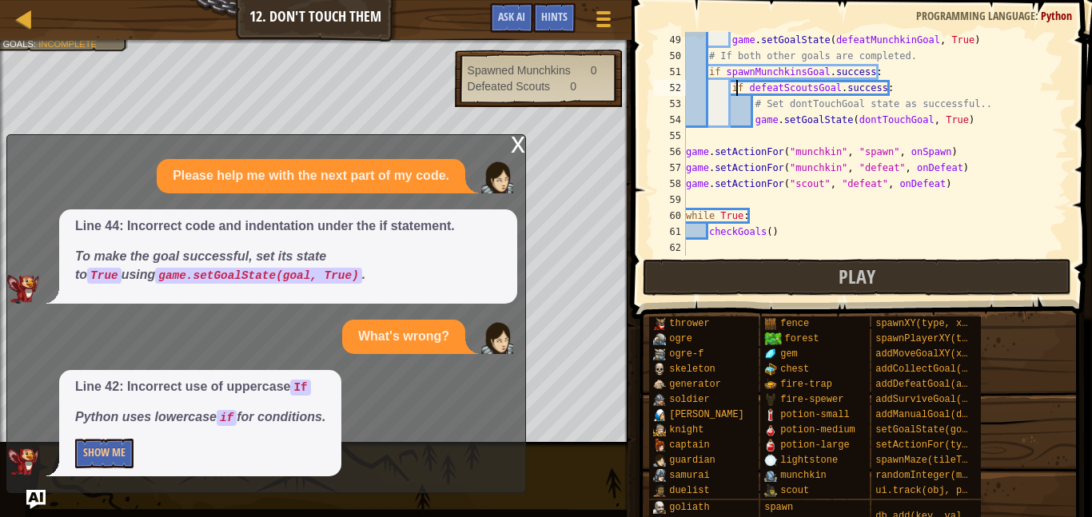
click at [524, 151] on div "x" at bounding box center [518, 143] width 14 height 16
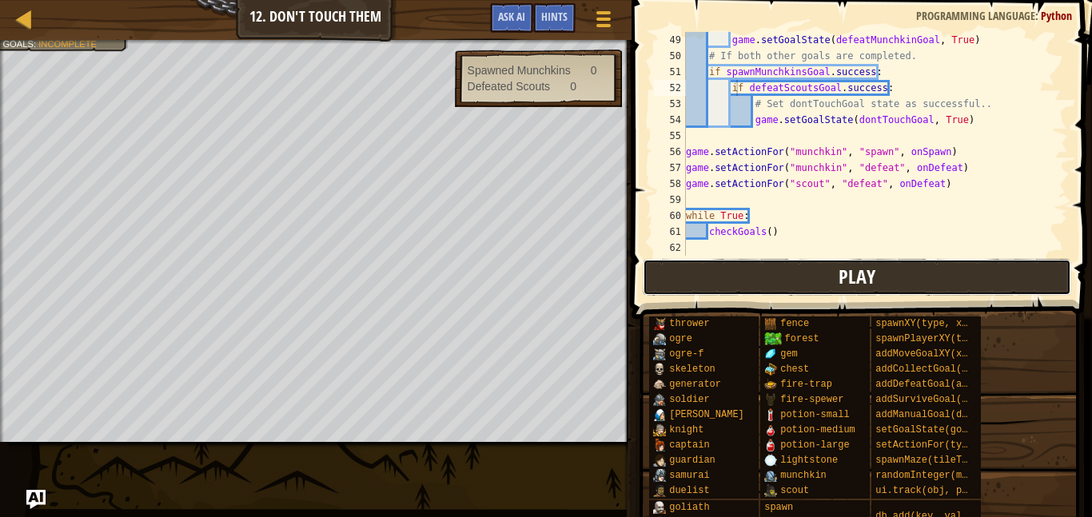
click at [793, 274] on button "Play" at bounding box center [857, 277] width 428 height 37
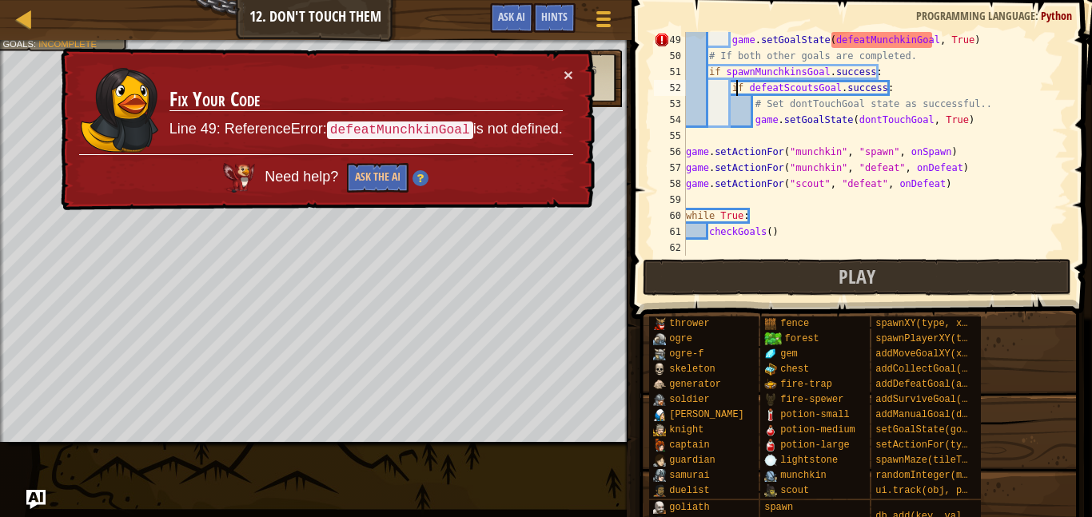
click at [911, 46] on div "game . setGoalState ( defeatMunchkinGoal , True ) # If both other goals are com…" at bounding box center [875, 160] width 385 height 256
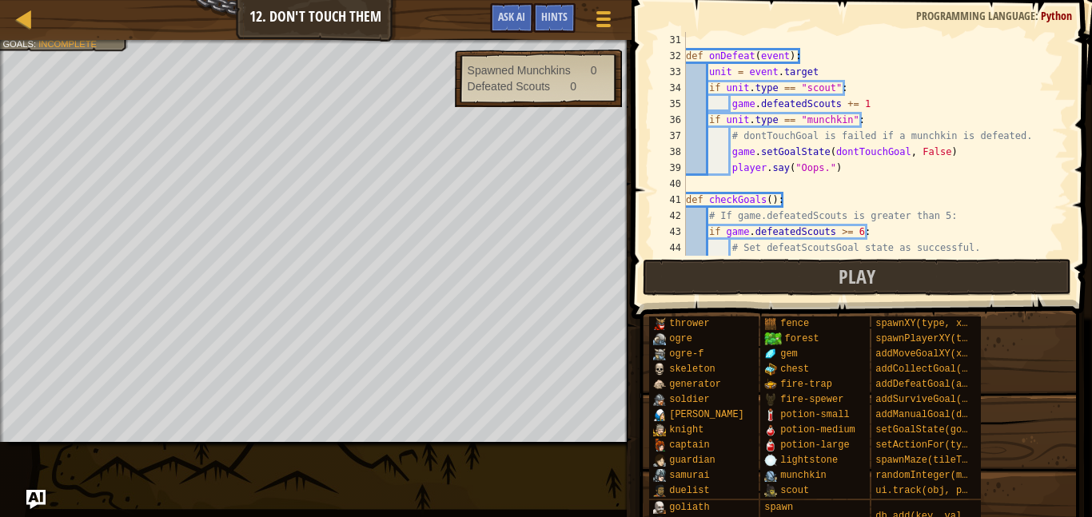
scroll to position [480, 0]
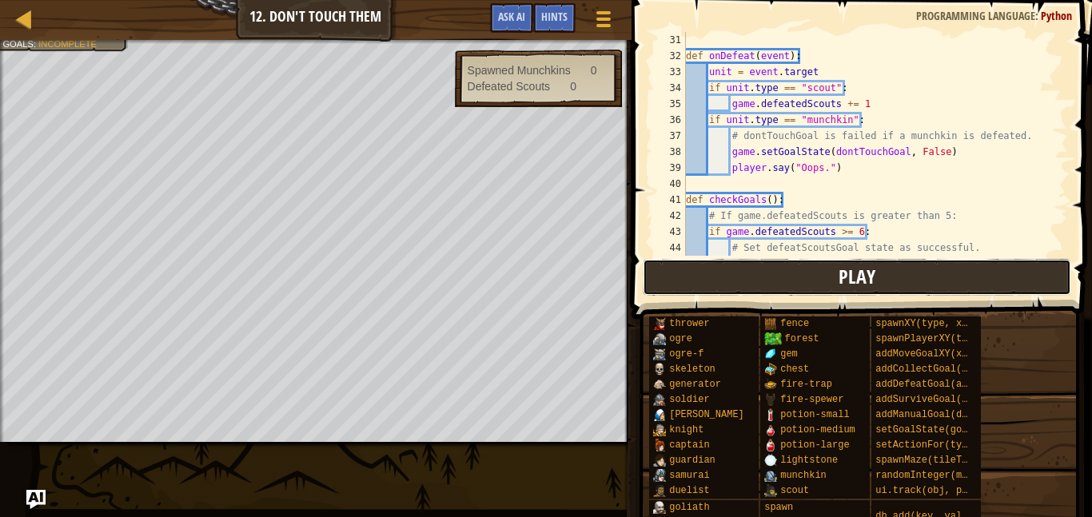
click at [917, 269] on button "Play" at bounding box center [857, 277] width 428 height 37
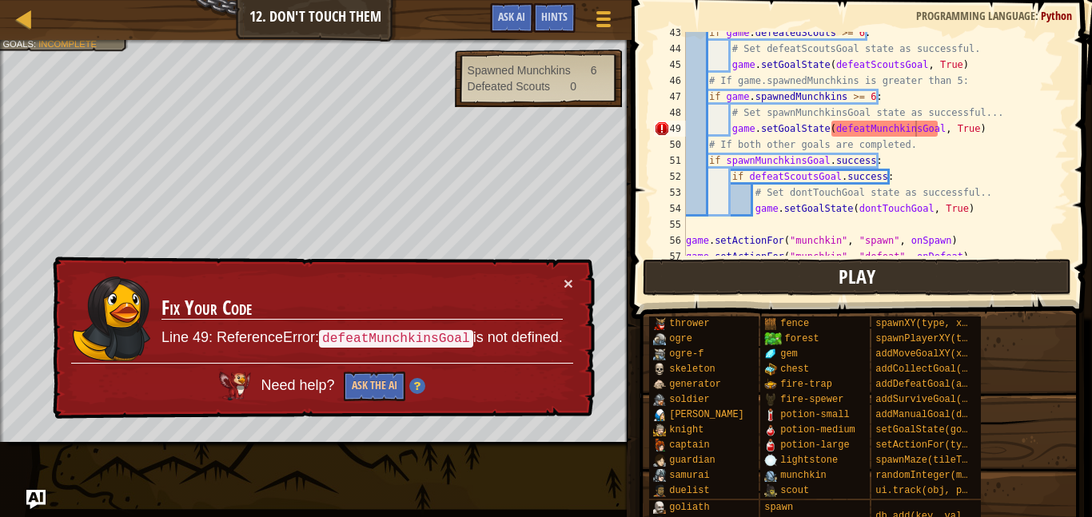
scroll to position [677, 0]
click at [865, 133] on div "if game . defeatedScouts >= 6 : # Set defeatScoutsGoal state as successful. gam…" at bounding box center [875, 154] width 385 height 256
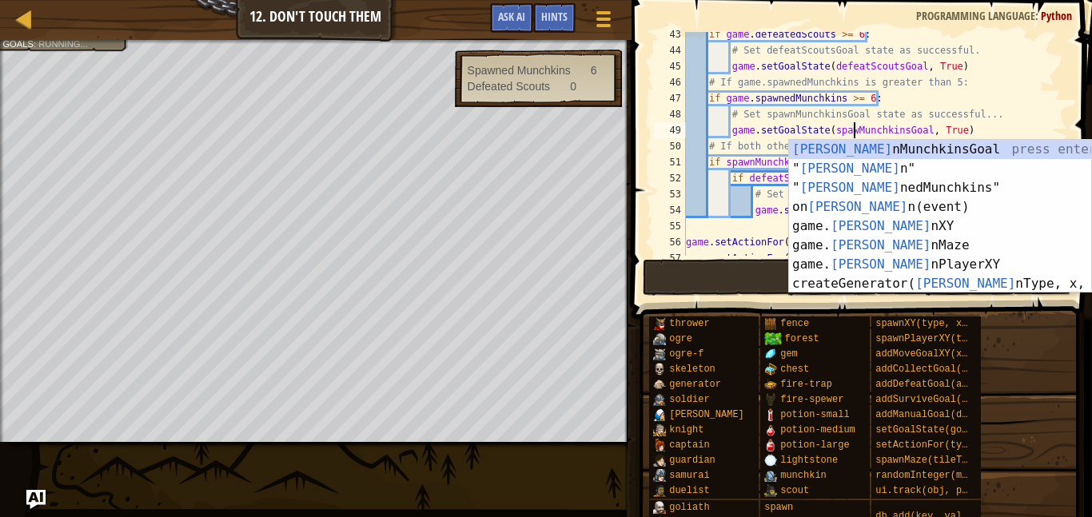
type textarea "game.setGoalState(spawnMunchkinsGoal, True)"
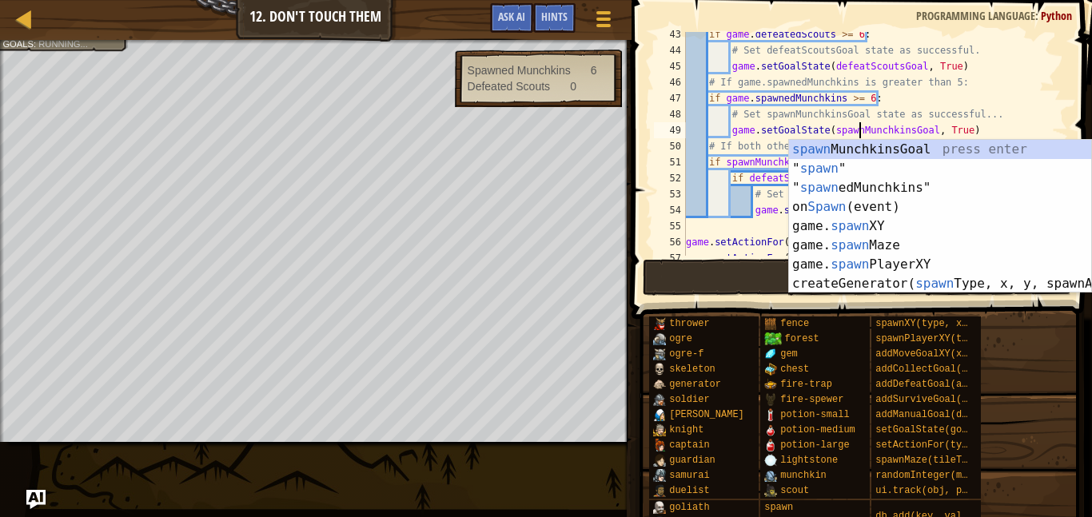
scroll to position [7, 25]
click at [745, 277] on button "Play" at bounding box center [857, 277] width 428 height 37
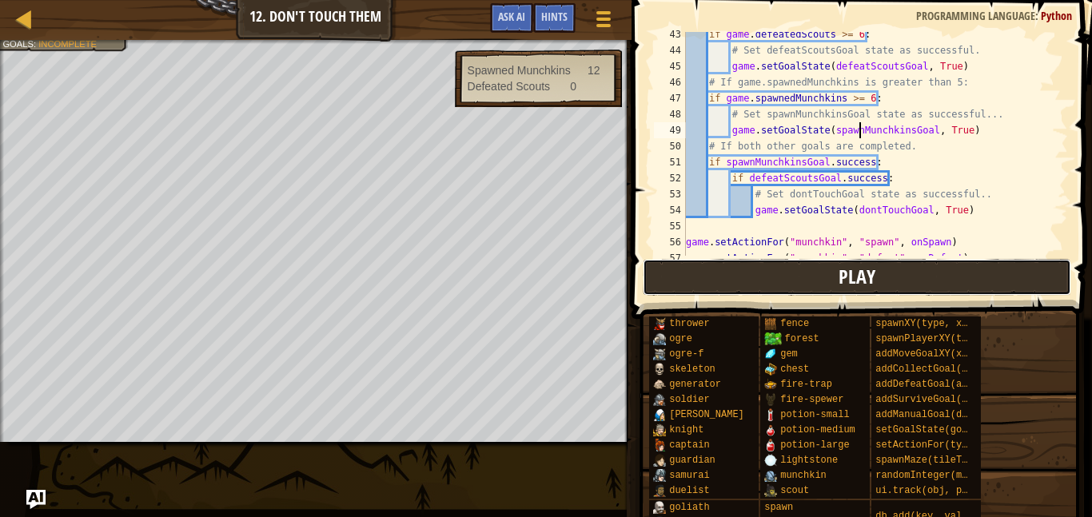
click at [932, 273] on button "Play" at bounding box center [857, 277] width 428 height 37
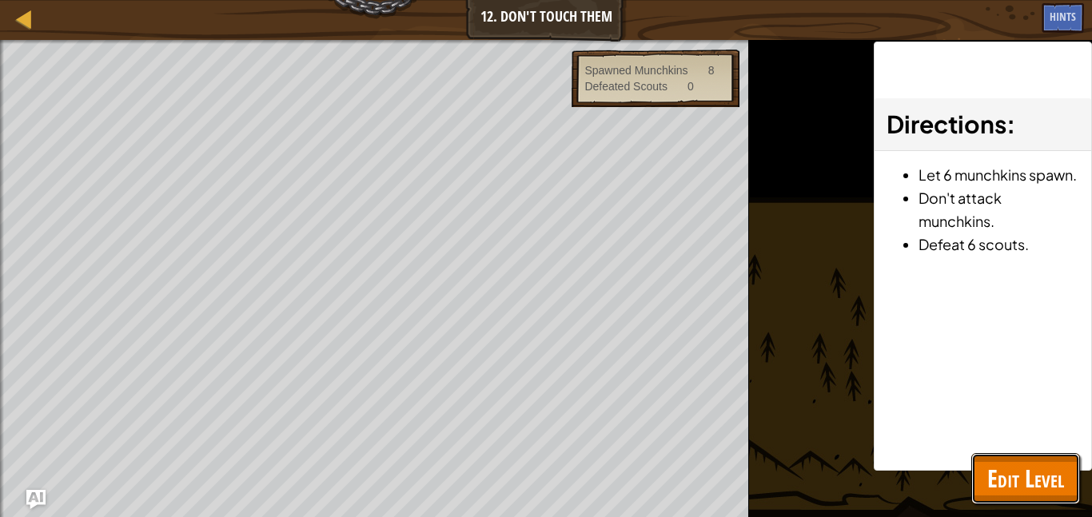
click at [1034, 486] on span "Edit Level" at bounding box center [1025, 478] width 77 height 33
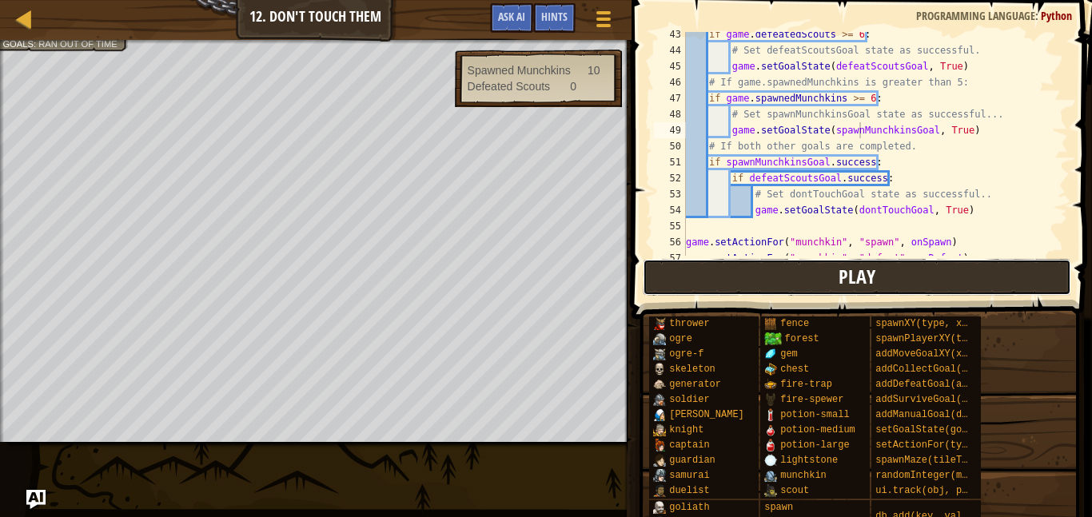
click at [952, 269] on button "Play" at bounding box center [857, 277] width 428 height 37
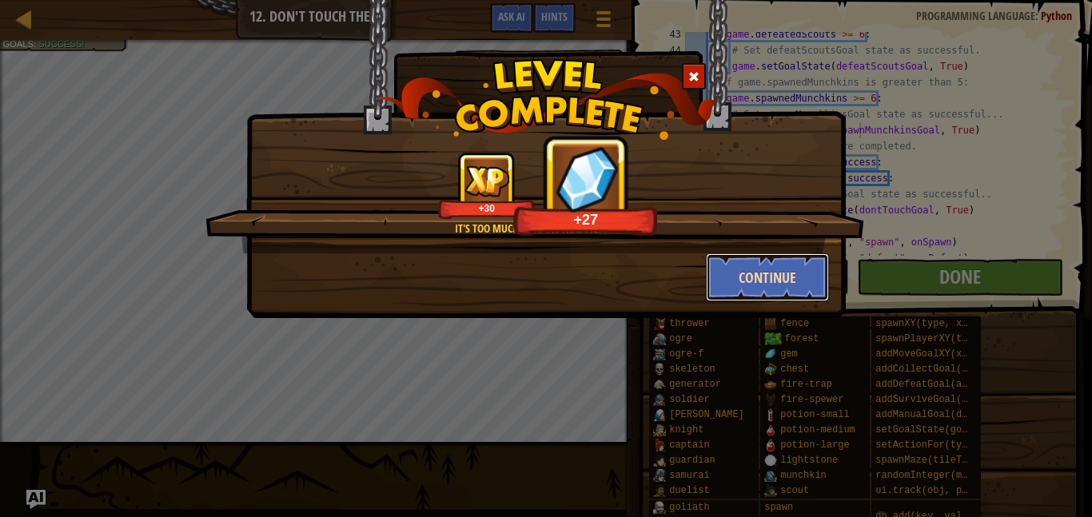
click at [765, 281] on button "Continue" at bounding box center [768, 277] width 124 height 48
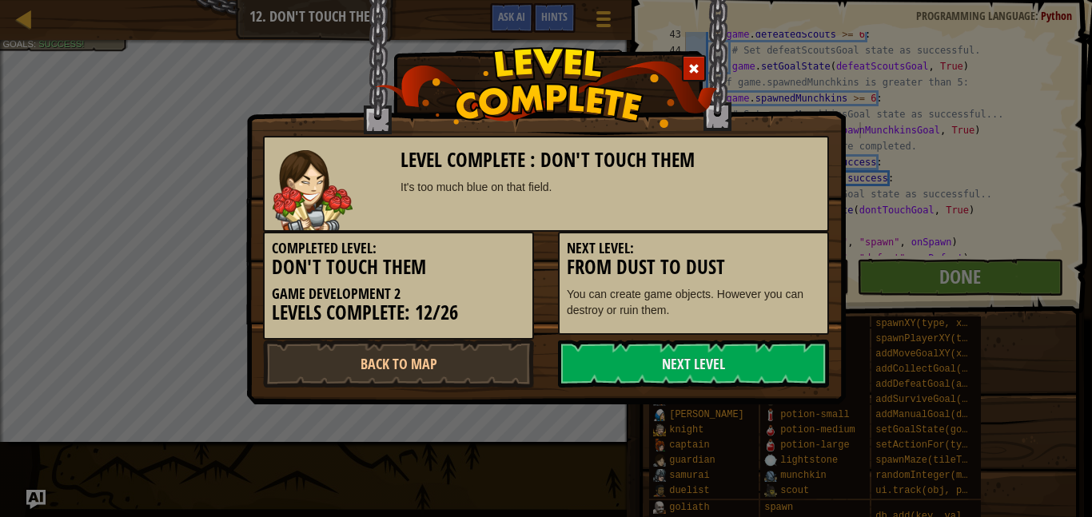
click at [787, 280] on div "Next Level: From Dust to Dust You can create game objects. However you can dest…" at bounding box center [693, 283] width 271 height 103
click at [745, 369] on link "Next Level" at bounding box center [693, 364] width 271 height 48
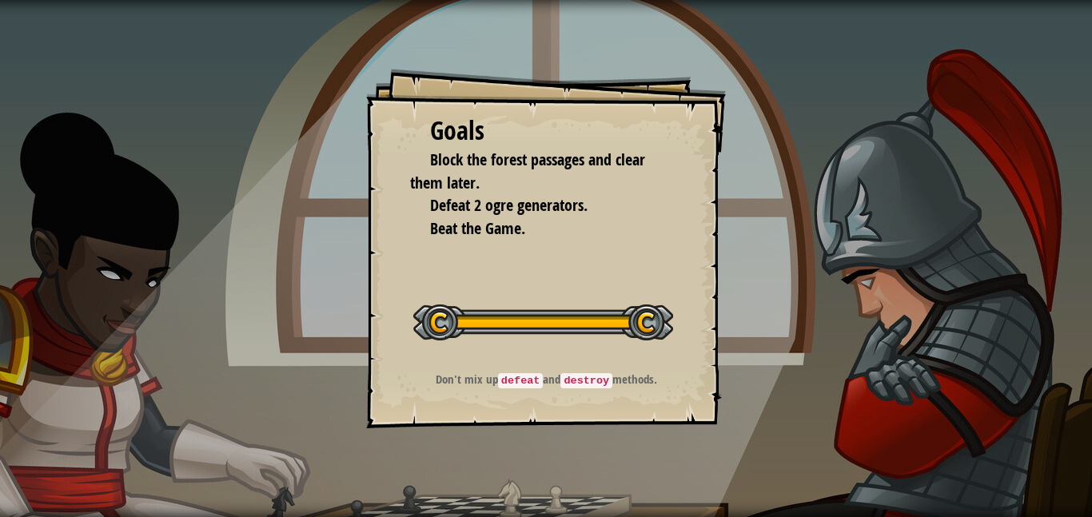
click at [885, 315] on div "Goals Block the forest passages and clear them later. Defeat 2 ogre generators.…" at bounding box center [546, 258] width 1092 height 517
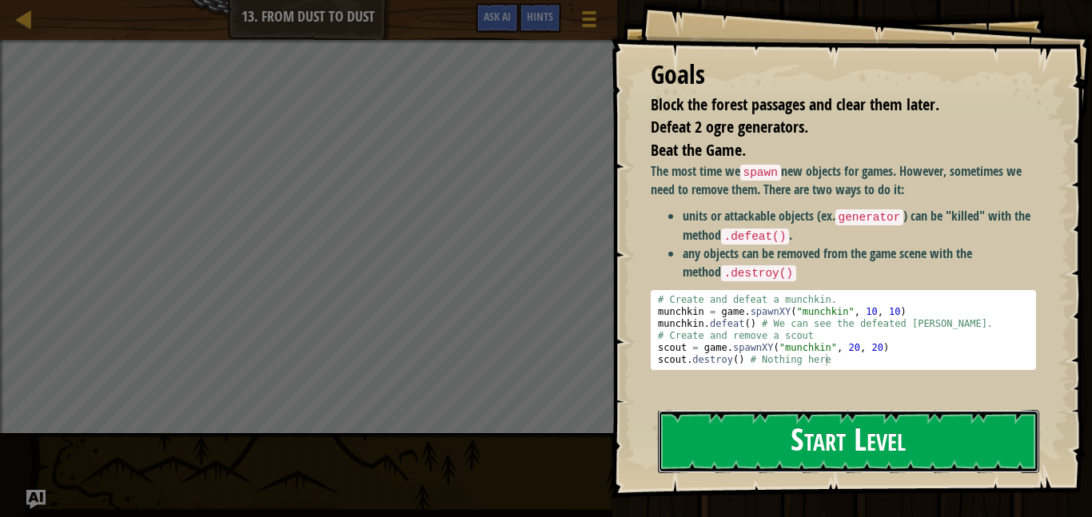
click at [820, 432] on button "Start Level" at bounding box center [848, 441] width 381 height 63
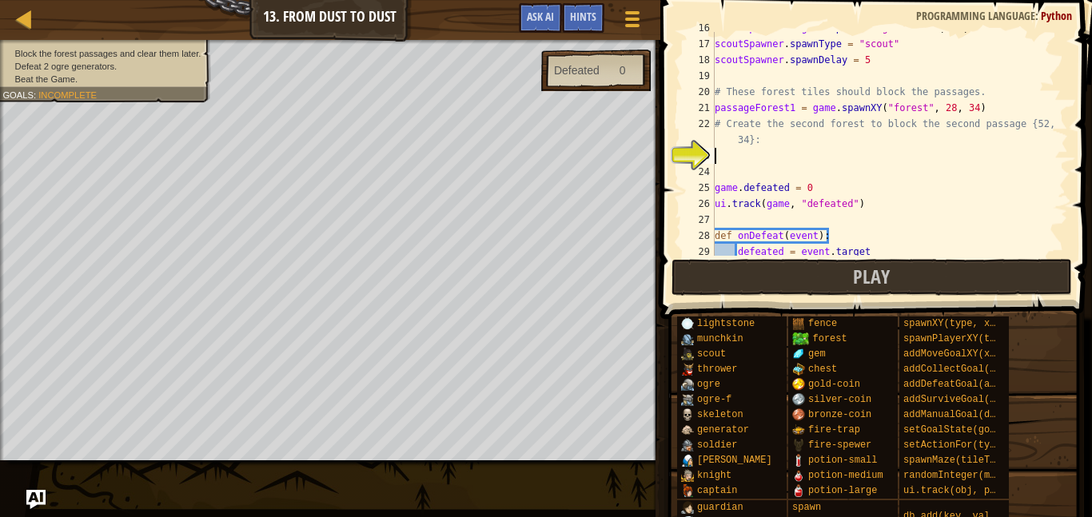
scroll to position [256, 0]
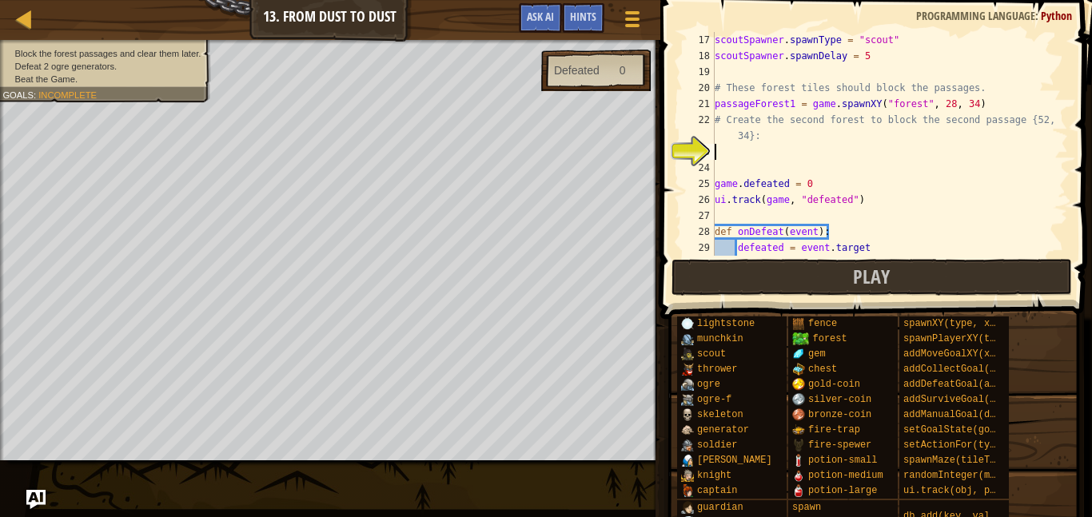
click at [26, 33] on div "Map Game Development 2 13. From Dust to Dust Game Menu Done Hints Ask AI" at bounding box center [330, 20] width 660 height 40
click at [27, 9] on div at bounding box center [24, 19] width 20 height 20
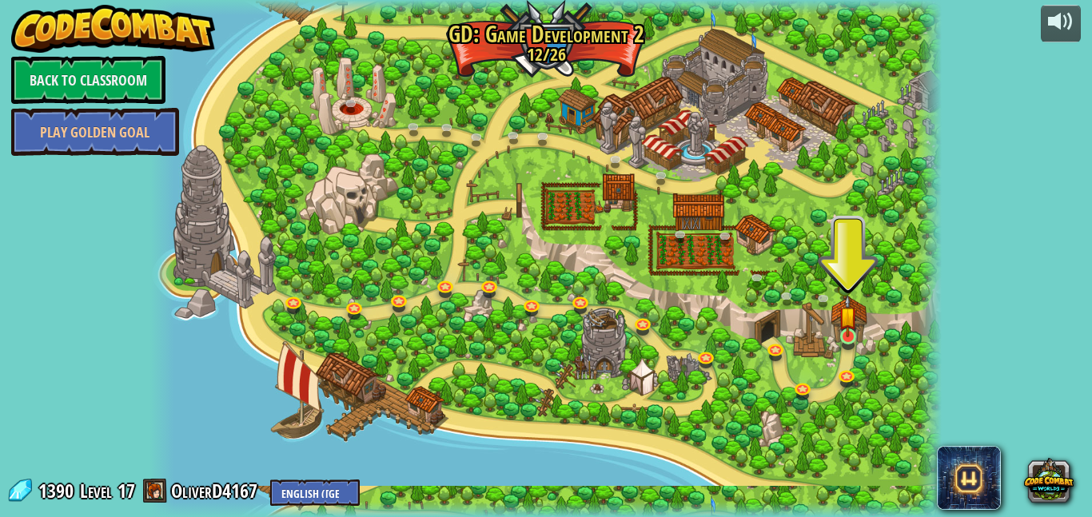
click at [844, 332] on img at bounding box center [848, 316] width 18 height 43
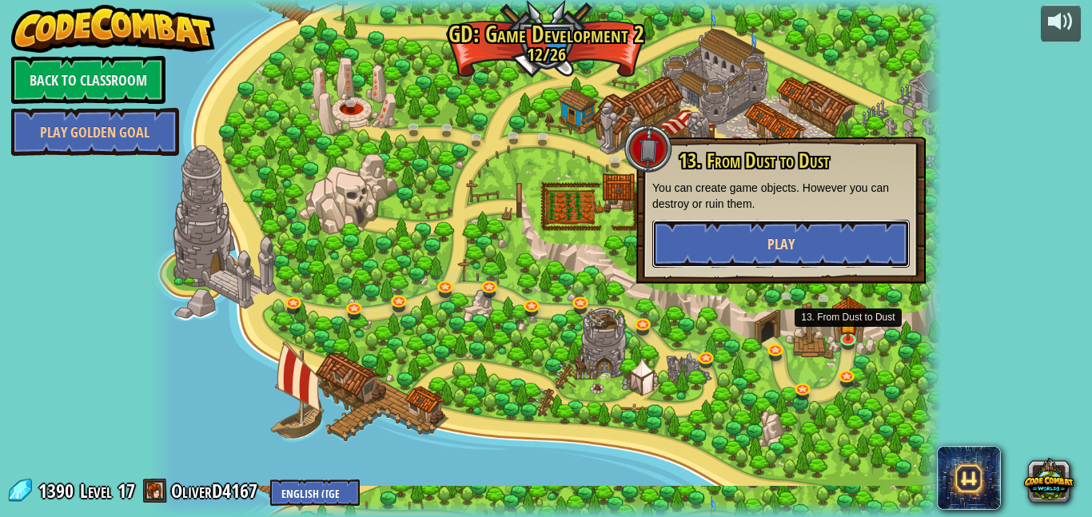
click at [859, 244] on button "Play" at bounding box center [780, 244] width 257 height 48
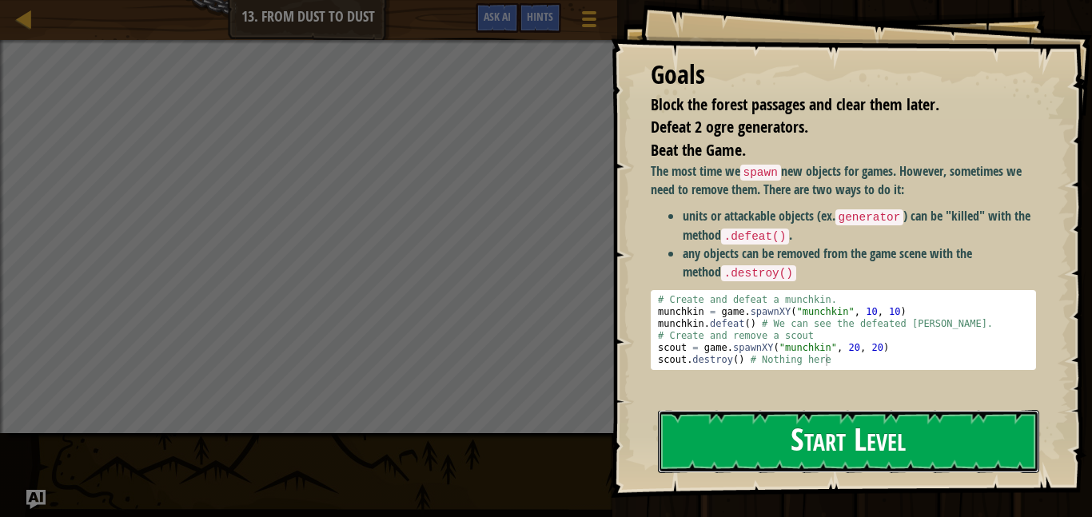
click at [831, 441] on button "Start Level" at bounding box center [848, 441] width 381 height 63
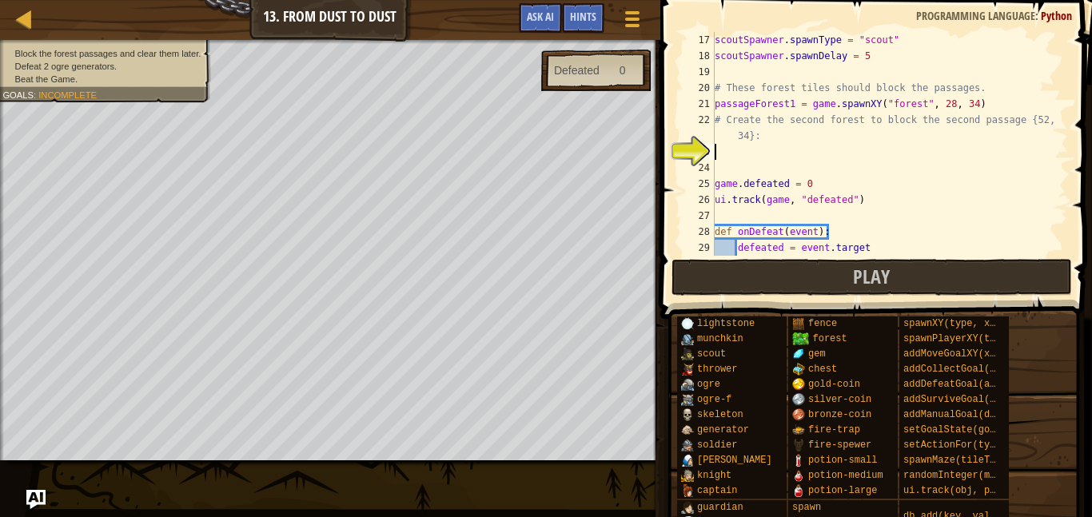
scroll to position [7, 0]
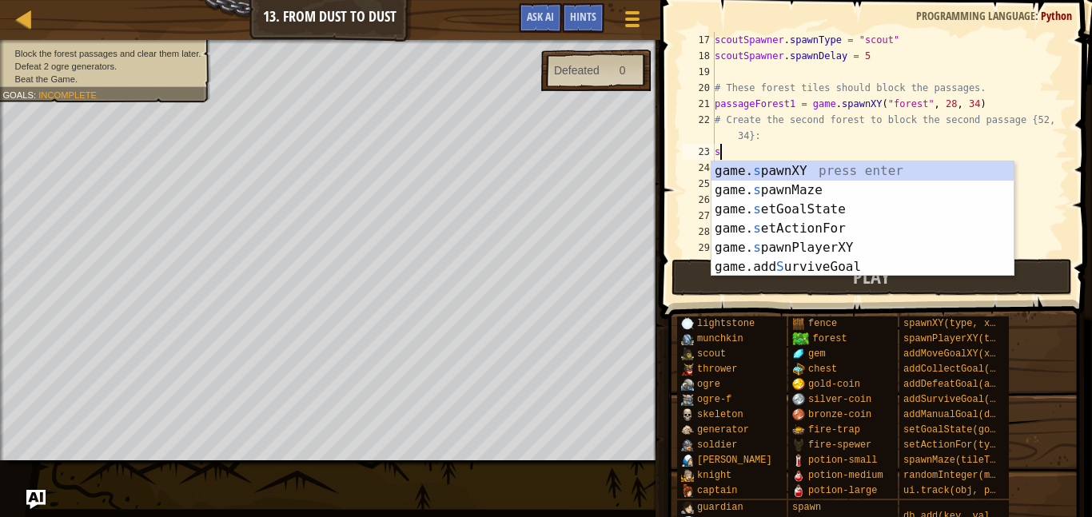
click at [813, 173] on div "game. s pawnXY press enter game. s pawnMaze press enter game. s etGoalState pre…" at bounding box center [862, 237] width 302 height 153
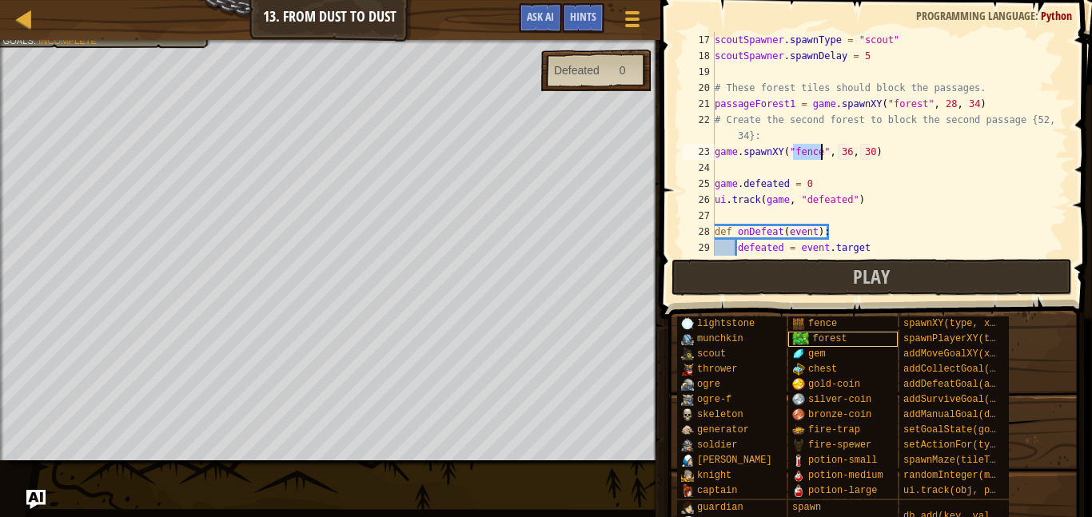
click at [843, 343] on span "forest" at bounding box center [829, 338] width 34 height 11
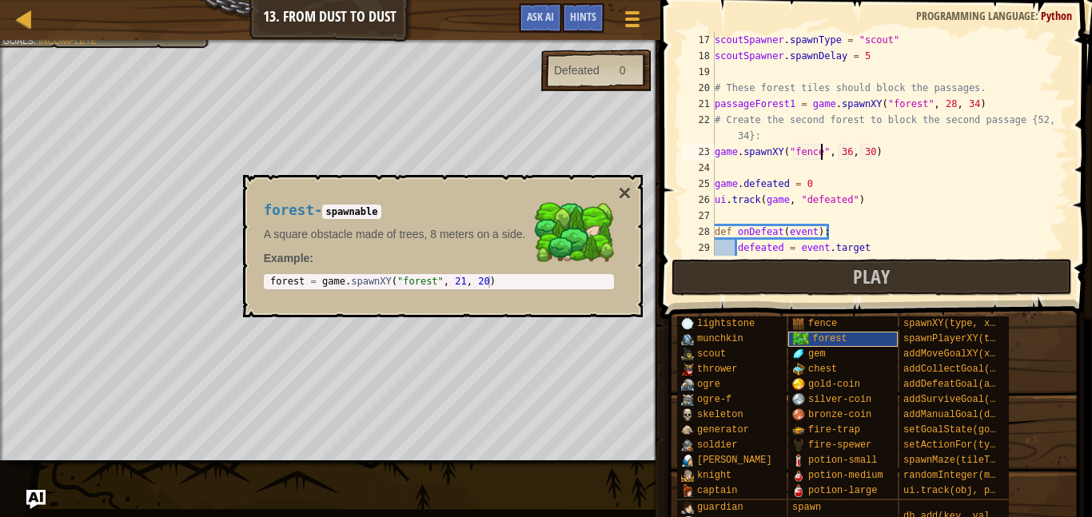
click at [835, 339] on span "forest" at bounding box center [829, 338] width 34 height 11
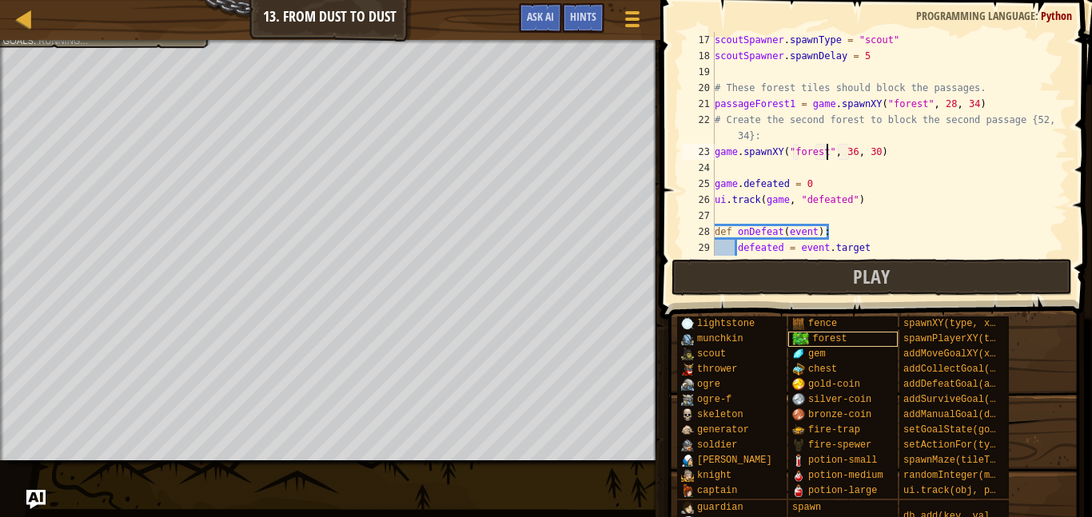
scroll to position [7, 16]
click at [859, 150] on div "scoutSpawner . spawnType = "scout" scoutSpawner . spawnDelay = 5 # These forest…" at bounding box center [889, 160] width 357 height 256
click at [856, 153] on div "scoutSpawner . spawnType = "scout" scoutSpawner . spawnDelay = 5 # These forest…" at bounding box center [889, 160] width 357 height 256
click at [878, 148] on div "scoutSpawner . spawnType = "scout" scoutSpawner . spawnDelay = 5 # These forest…" at bounding box center [889, 160] width 357 height 256
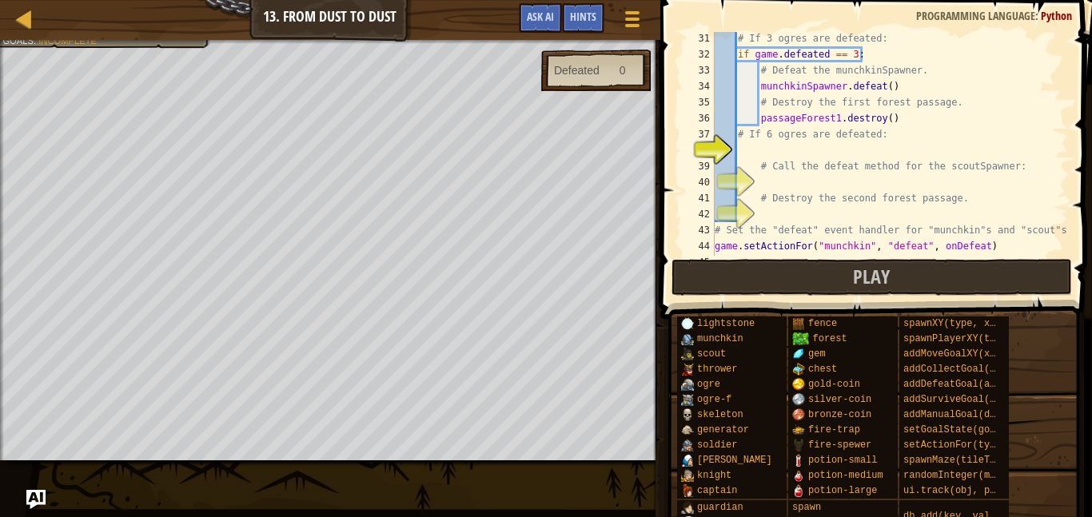
scroll to position [497, 0]
click at [954, 141] on div "# If 3 ogres are defeated: if game . defeated == 3 : # Defeat the munchkinSpawn…" at bounding box center [889, 158] width 357 height 256
type textarea "# If 6 ogres are defeated:"
click at [965, 149] on div "# If 3 ogres are defeated: if game . defeated == 3 : # Defeat the munchkinSpawn…" at bounding box center [889, 158] width 357 height 256
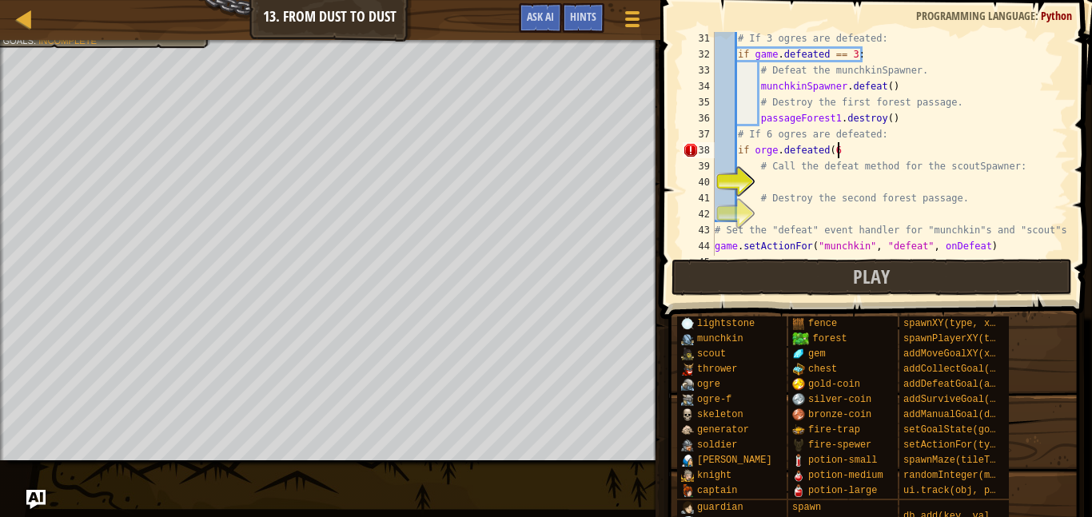
scroll to position [7, 18]
type textarea "if orge.defeated(6)"
click at [30, 507] on img "Ask AI" at bounding box center [36, 499] width 21 height 21
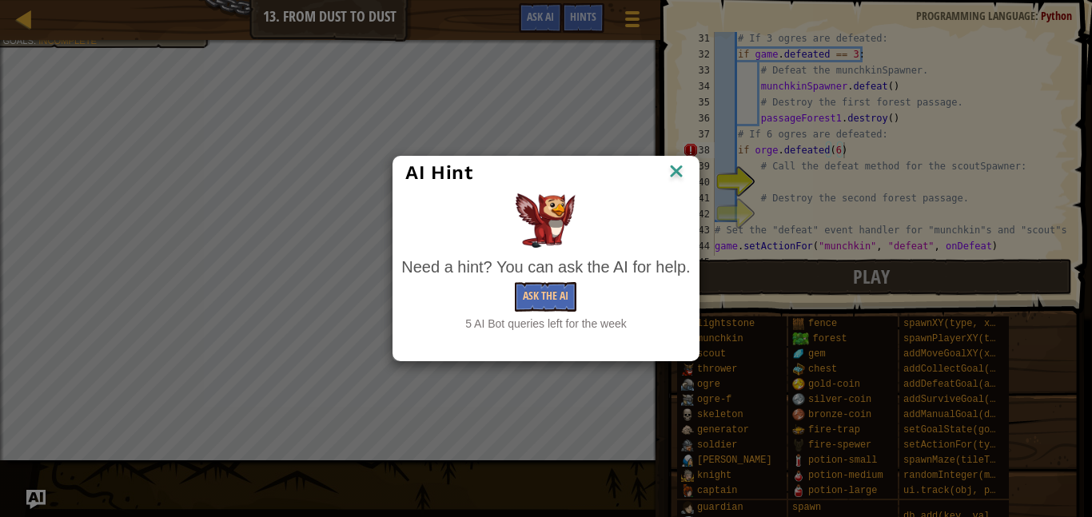
click at [686, 174] on img at bounding box center [676, 173] width 21 height 24
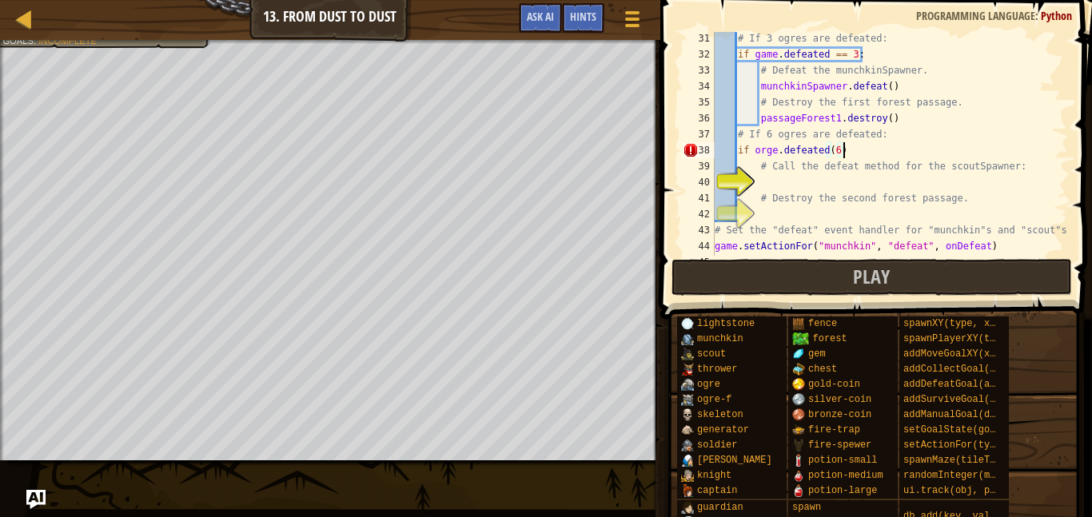
click at [882, 176] on div "# If 3 ogres are defeated: if game . defeated == 3 : # Defeat the munchkinSpawn…" at bounding box center [889, 158] width 357 height 256
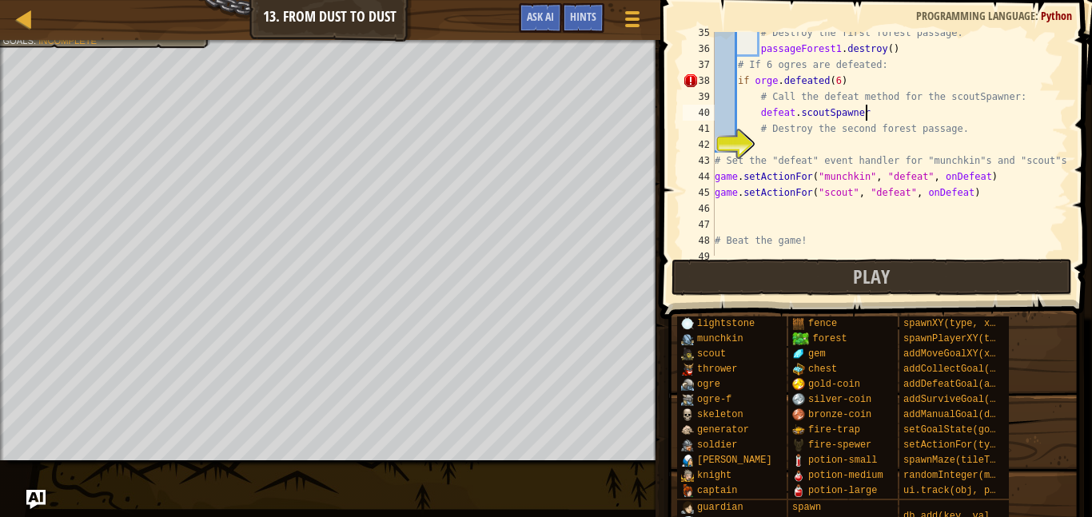
scroll to position [7, 22]
type textarea "defeat.scoutSpawner( true"
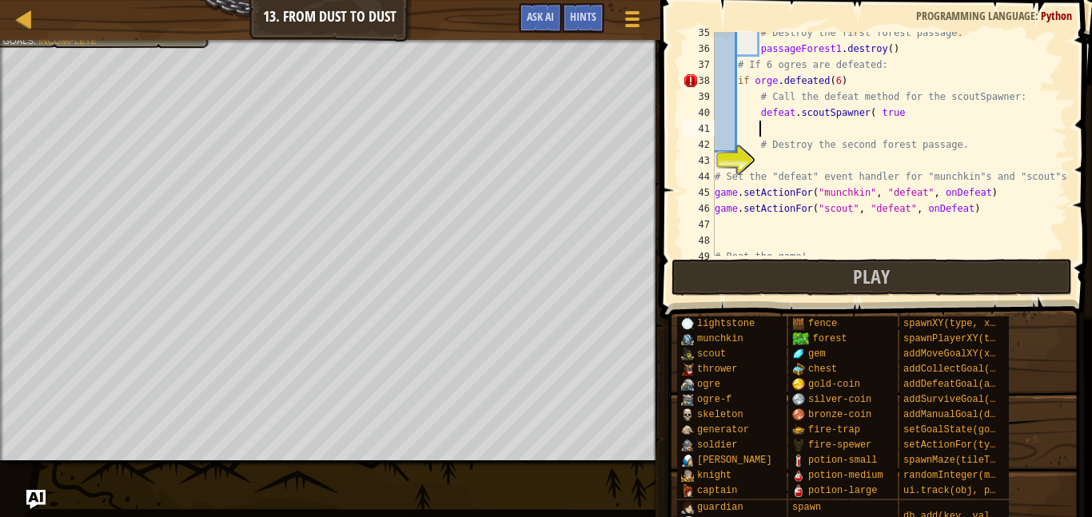
type textarea ")"
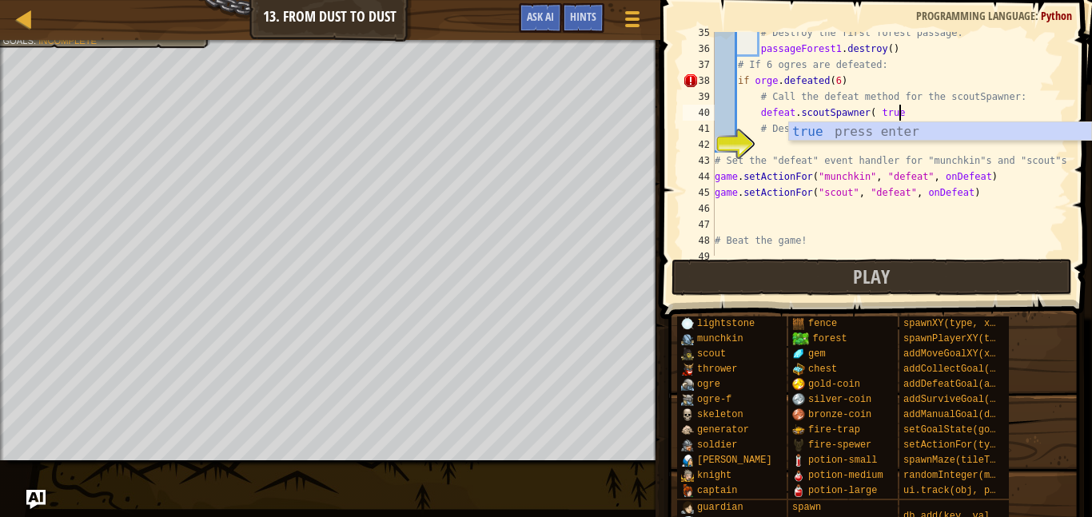
scroll to position [7, 26]
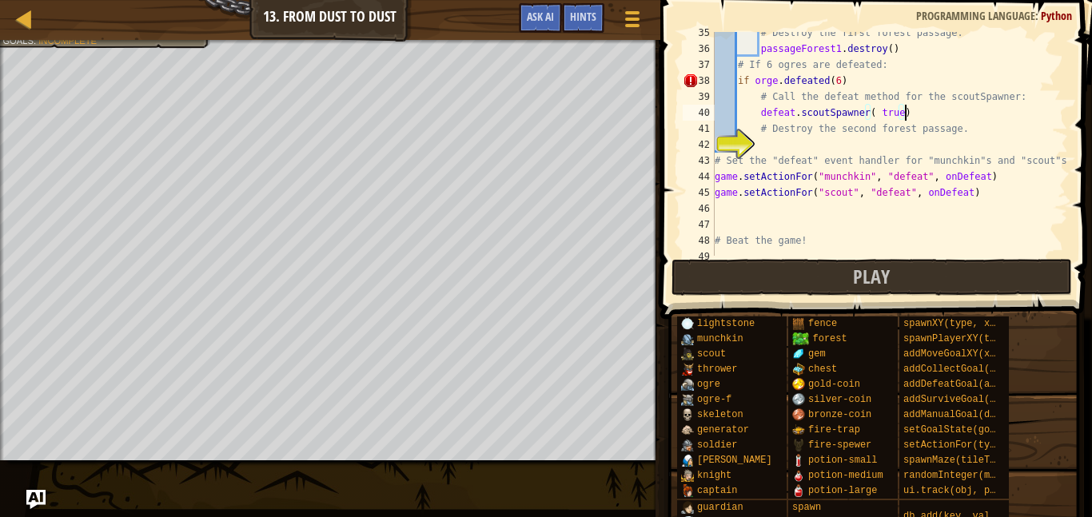
click at [915, 137] on div "# Destroy the first forest passage. passageForest1 . destroy ( ) # If 6 ogres a…" at bounding box center [889, 153] width 357 height 256
type textarea "# Destroy the second forest passage."
click at [971, 141] on div "# Destroy the first forest passage. passageForest1 . destroy ( ) # If 6 ogres a…" at bounding box center [889, 153] width 357 height 256
type textarea "destroy forest 2"
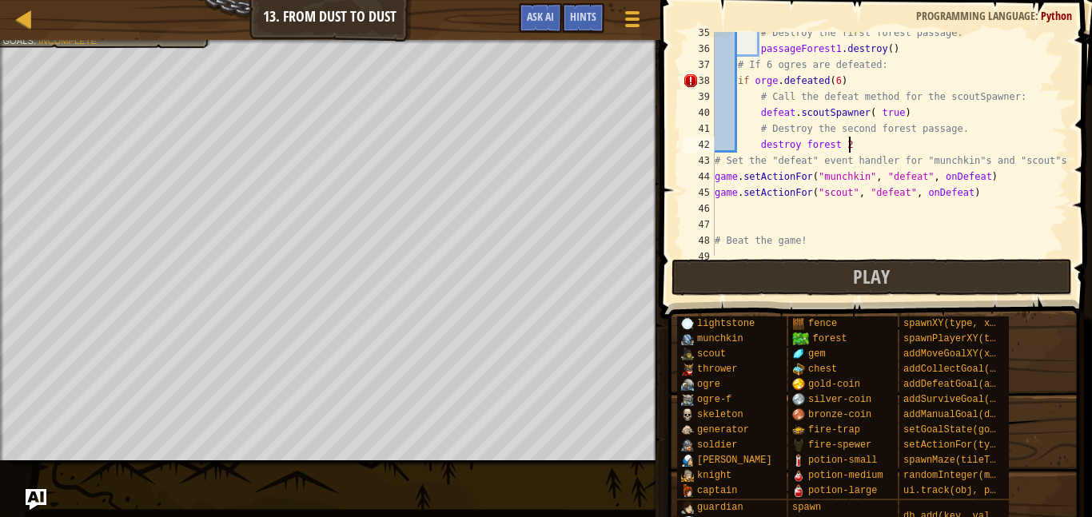
click at [32, 493] on img "Ask AI" at bounding box center [36, 499] width 21 height 21
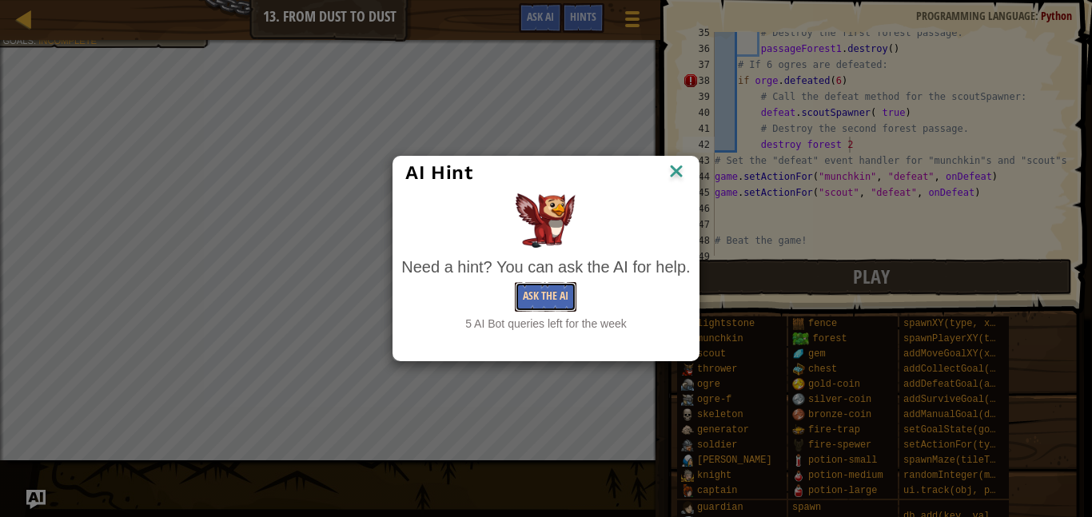
click at [570, 304] on button "Ask the AI" at bounding box center [546, 297] width 62 height 30
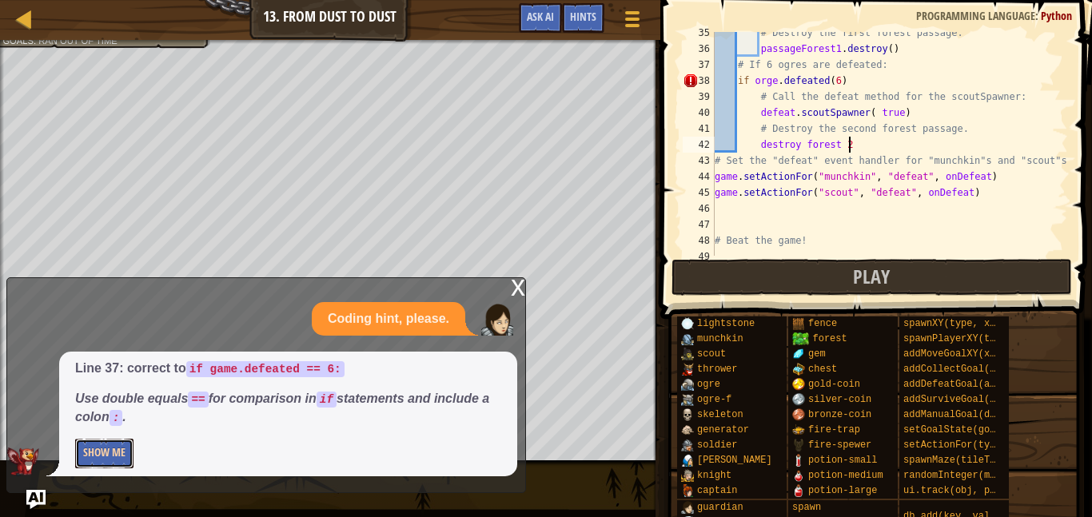
click at [89, 456] on button "Show Me" at bounding box center [104, 454] width 58 height 30
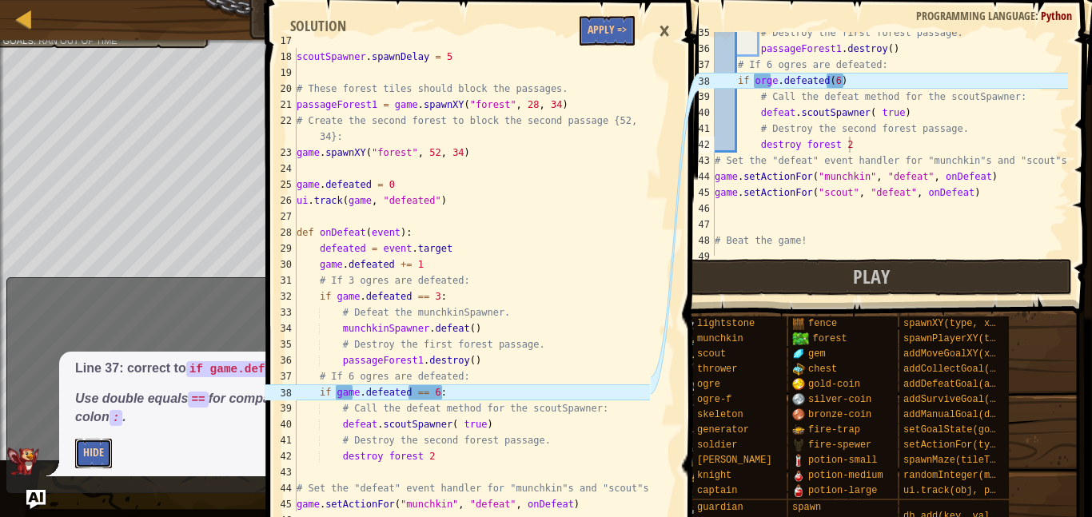
scroll to position [336, 0]
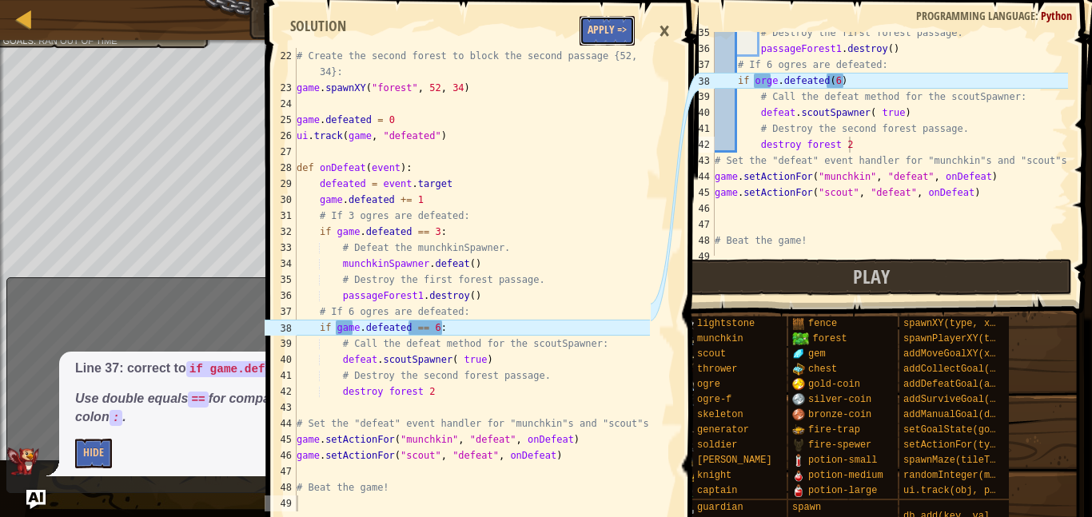
click at [616, 26] on button "Apply =>" at bounding box center [607, 31] width 55 height 30
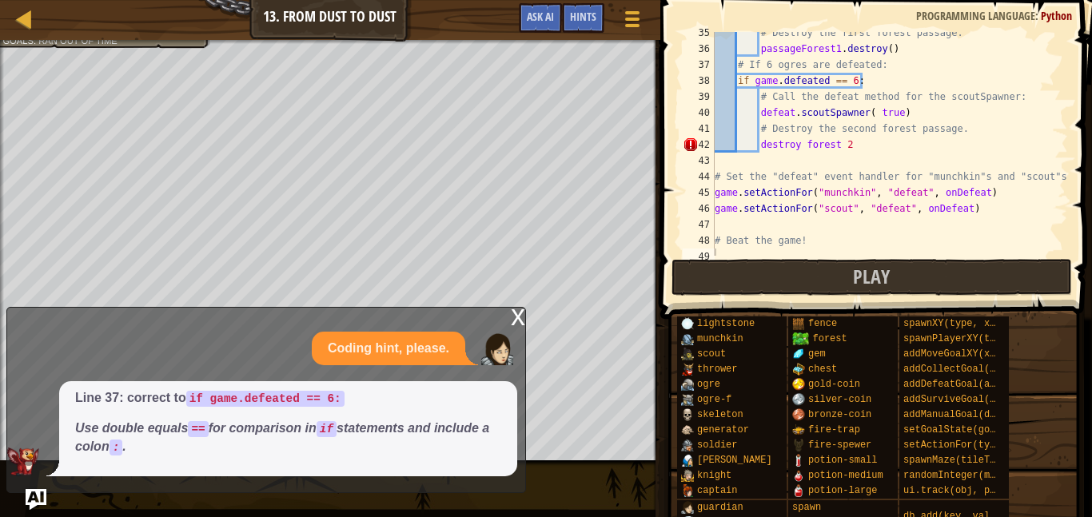
click at [38, 503] on img "Ask AI" at bounding box center [36, 499] width 21 height 21
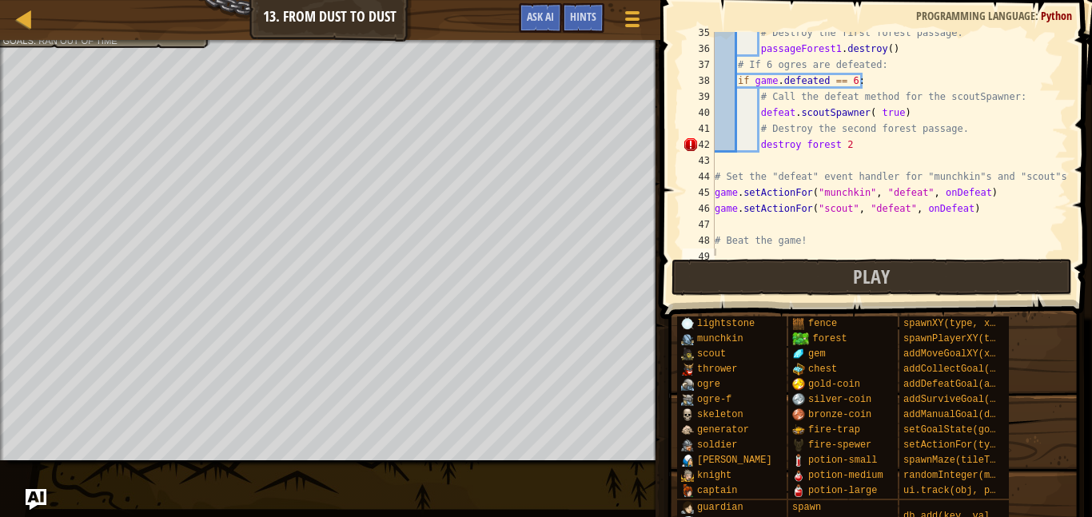
click at [40, 491] on img "Ask AI" at bounding box center [36, 499] width 21 height 21
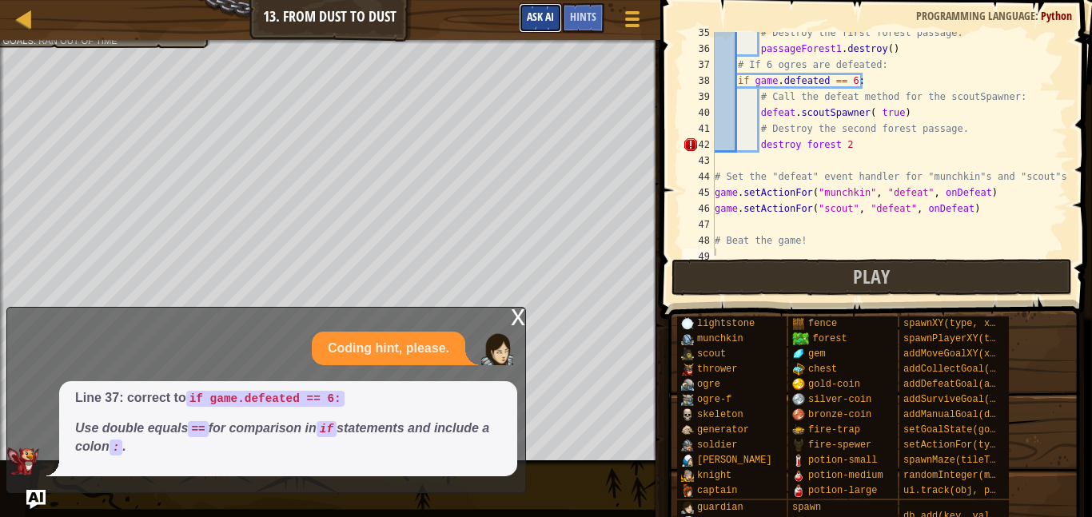
click at [549, 10] on span "Ask AI" at bounding box center [540, 16] width 27 height 15
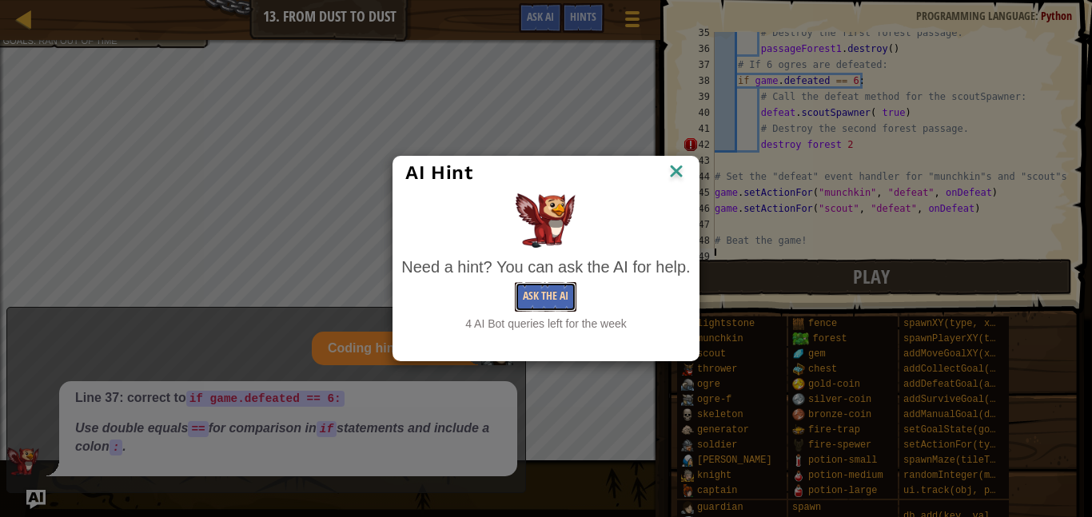
click at [572, 297] on button "Ask the AI" at bounding box center [546, 297] width 62 height 30
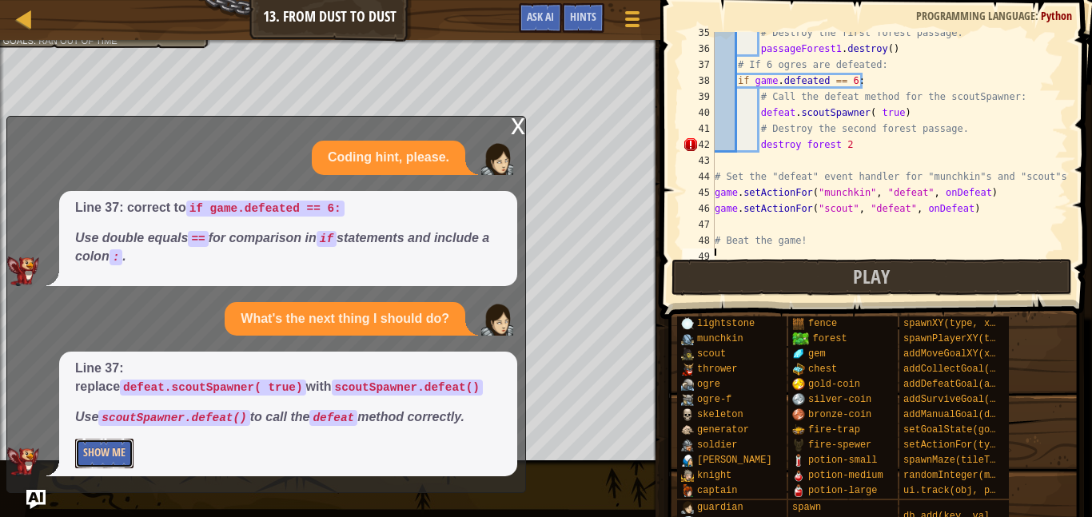
click at [104, 468] on button "Show Me" at bounding box center [104, 454] width 58 height 30
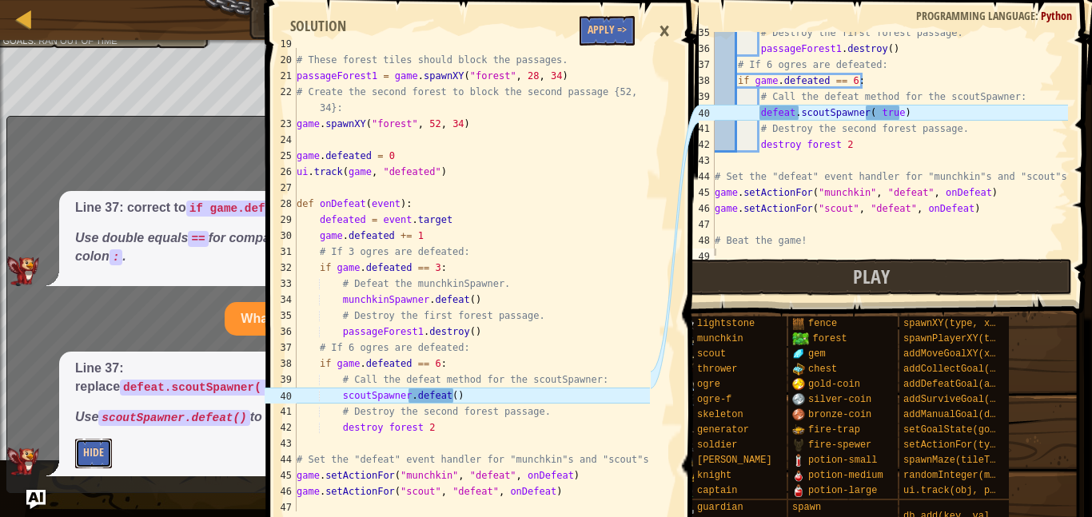
scroll to position [300, 0]
click at [631, 26] on button "Apply =>" at bounding box center [607, 31] width 55 height 30
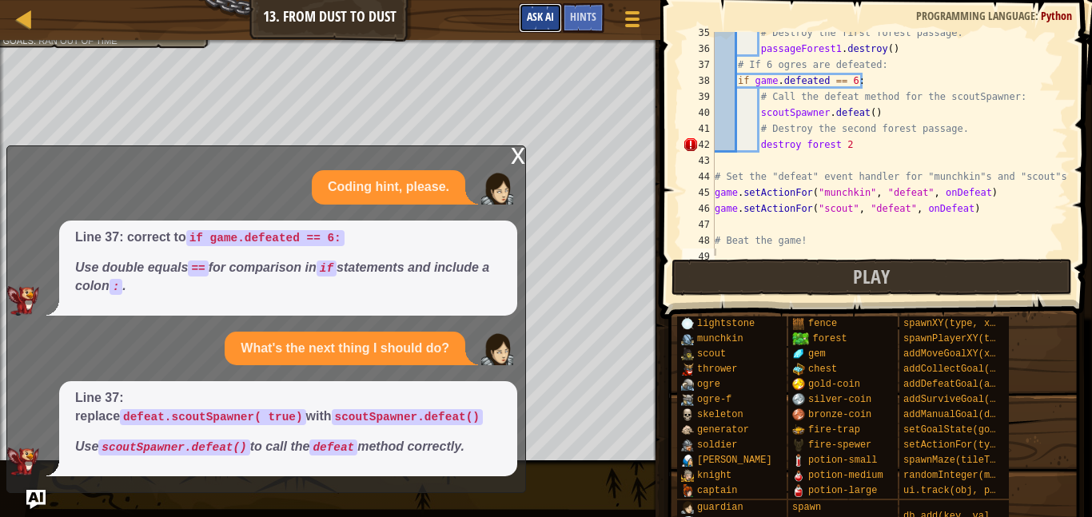
click at [531, 12] on span "Ask AI" at bounding box center [540, 16] width 27 height 15
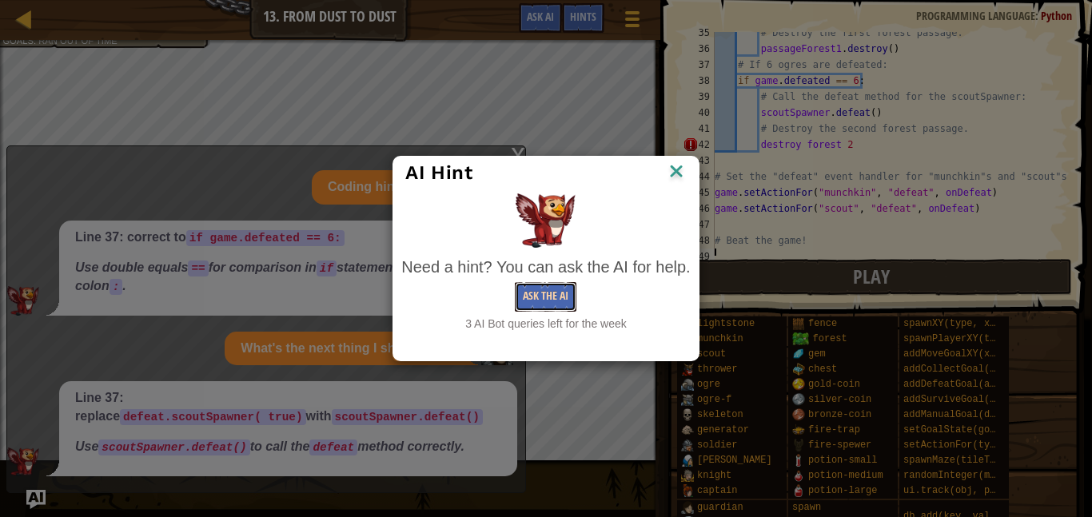
click at [541, 291] on button "Ask the AI" at bounding box center [546, 297] width 62 height 30
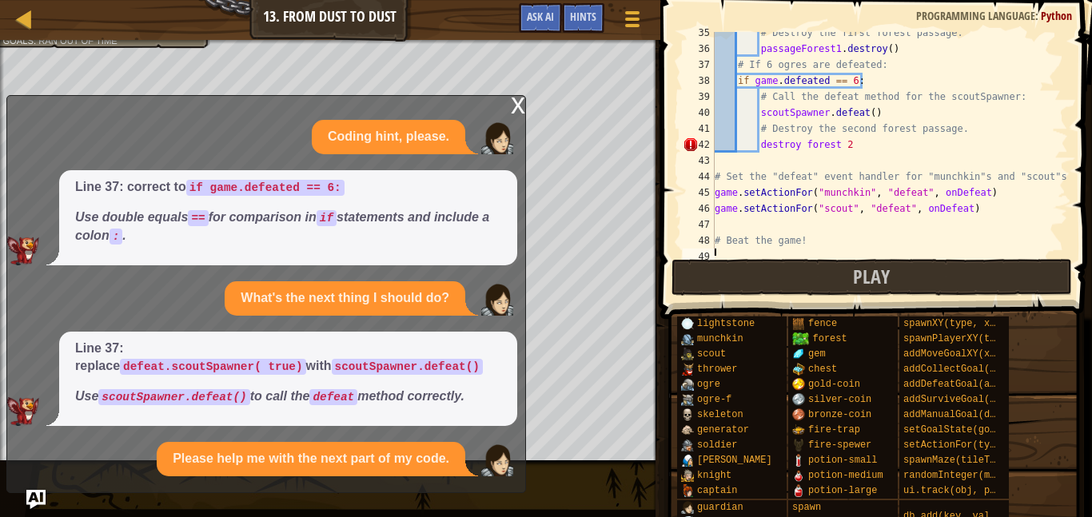
scroll to position [43, 0]
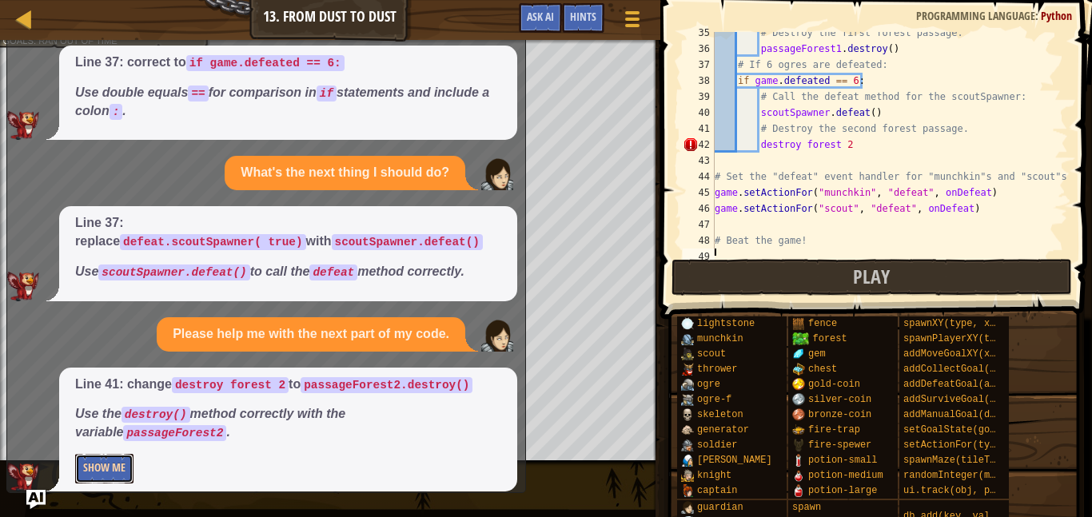
click at [104, 454] on button "Show Me" at bounding box center [104, 469] width 58 height 30
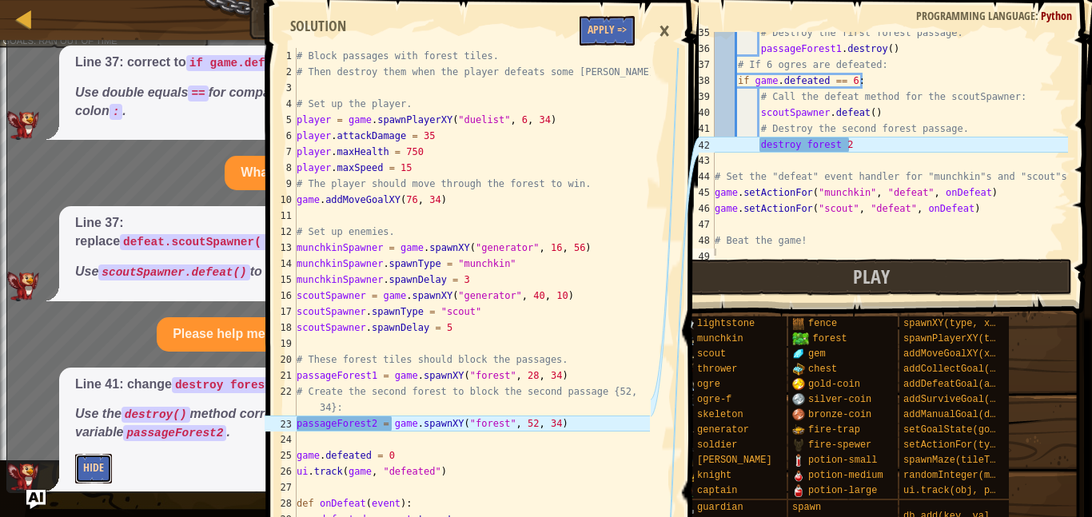
scroll to position [0, 0]
click at [605, 26] on button "Apply =>" at bounding box center [607, 31] width 55 height 30
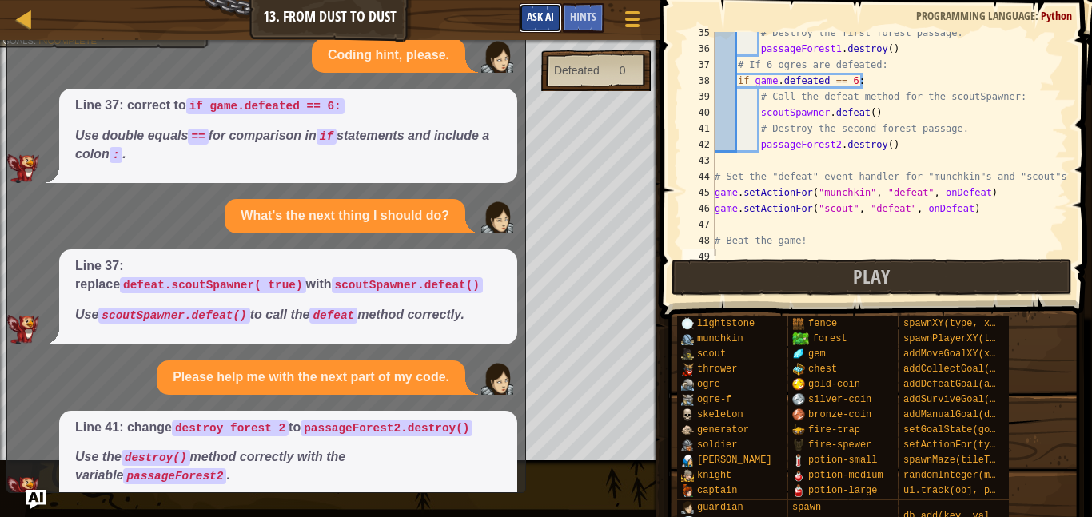
click at [527, 15] on span "Ask AI" at bounding box center [540, 16] width 27 height 15
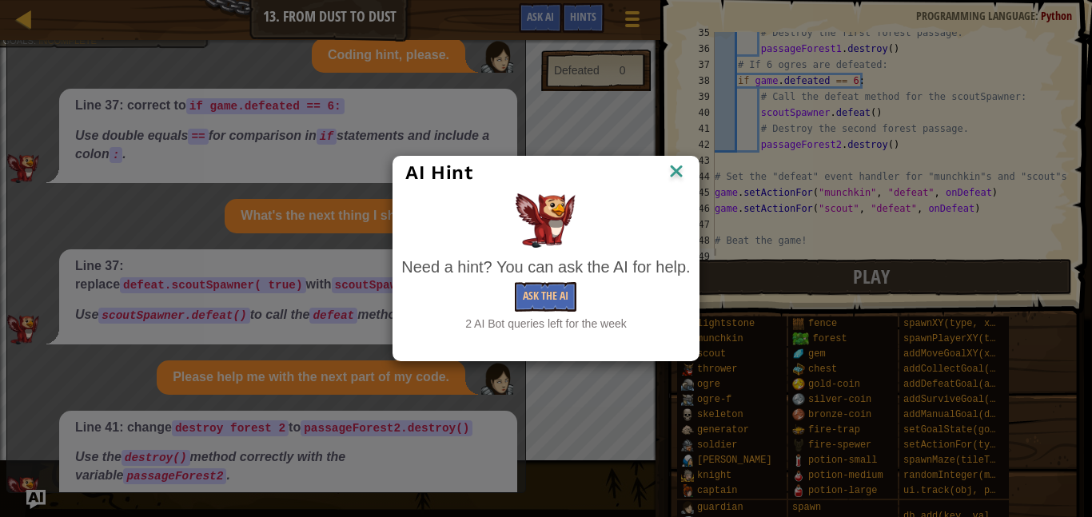
click at [671, 169] on img at bounding box center [676, 173] width 21 height 24
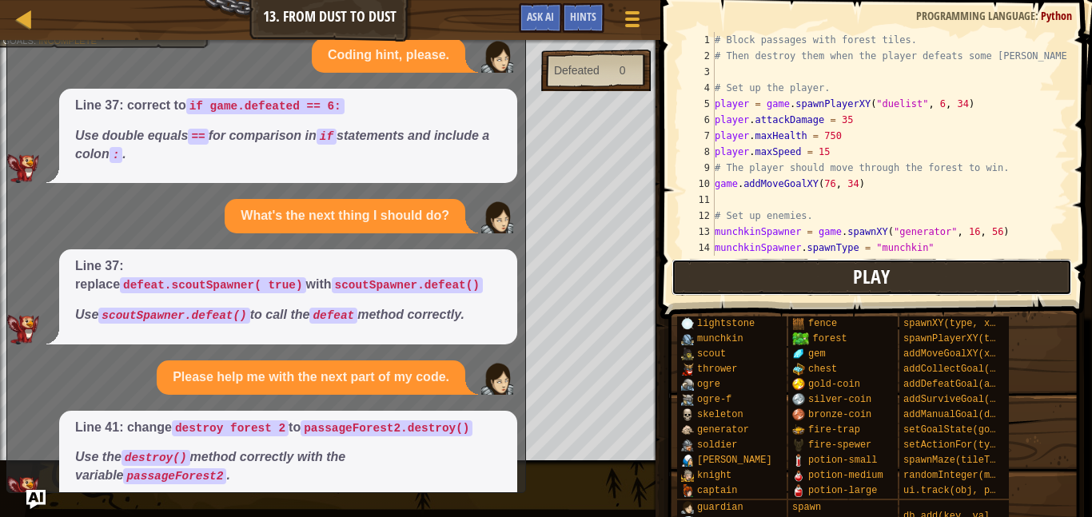
click at [880, 286] on span "Play" at bounding box center [871, 277] width 37 height 26
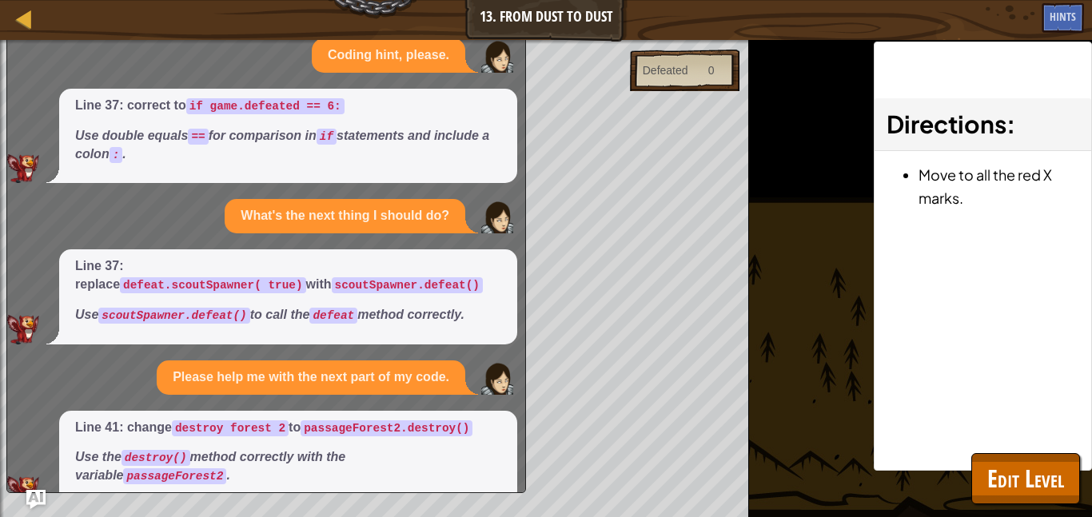
click at [59, 482] on div "Line 41: change destroy forest 2 to passageForest2.destroy() Use the destroy() …" at bounding box center [288, 458] width 458 height 95
click at [36, 502] on img "Ask AI" at bounding box center [36, 499] width 21 height 21
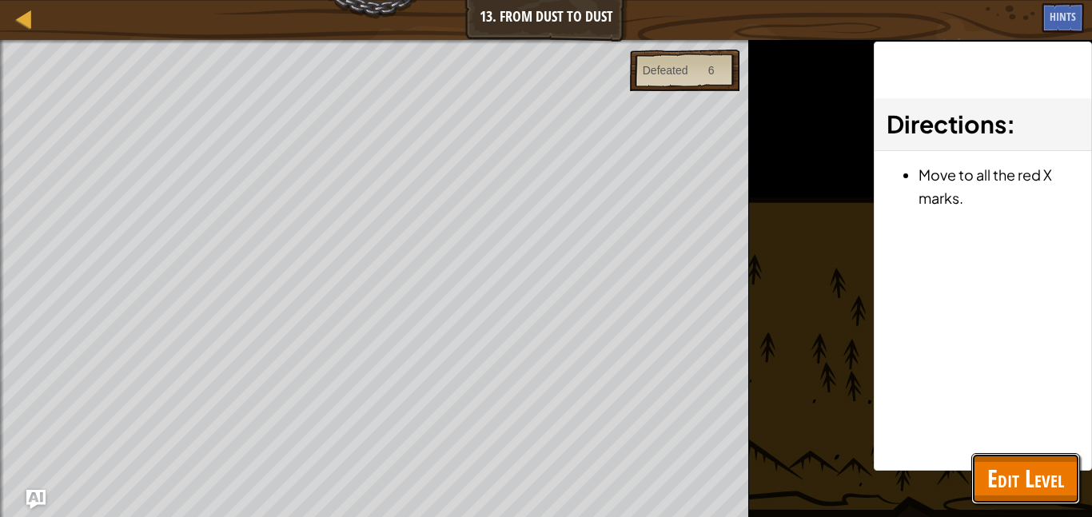
click at [1034, 476] on span "Edit Level" at bounding box center [1025, 478] width 77 height 33
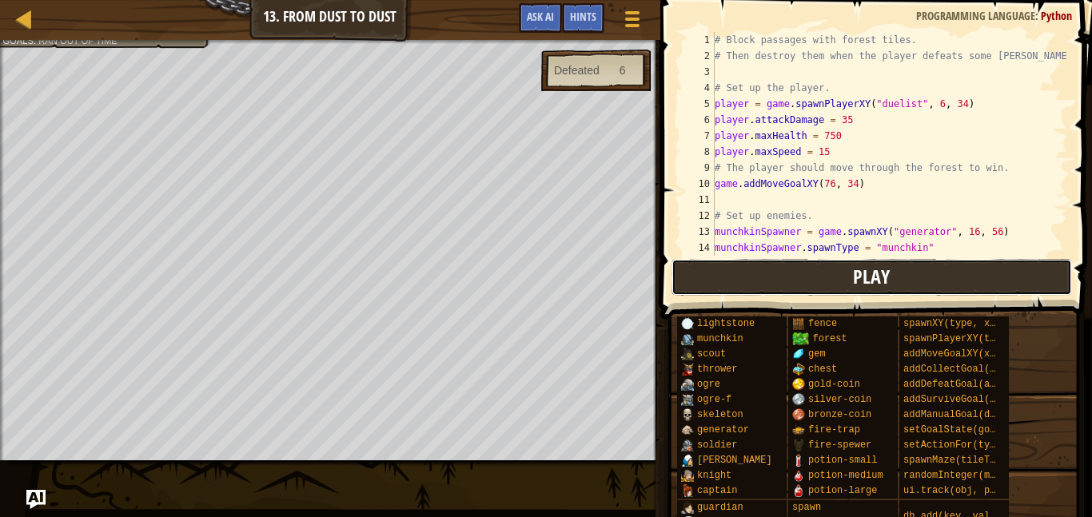
click at [969, 277] on button "Play" at bounding box center [871, 277] width 400 height 37
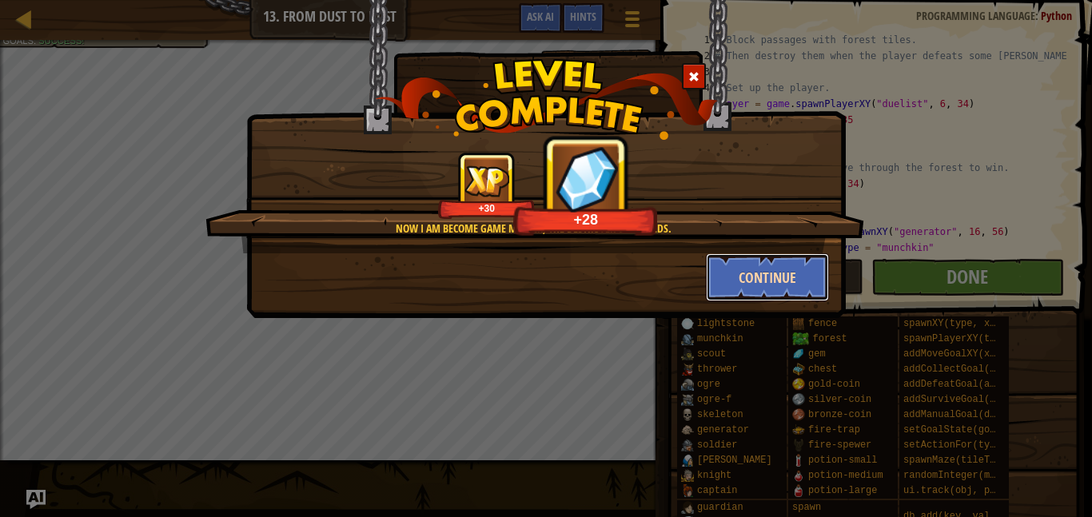
click at [794, 281] on button "Continue" at bounding box center [768, 277] width 124 height 48
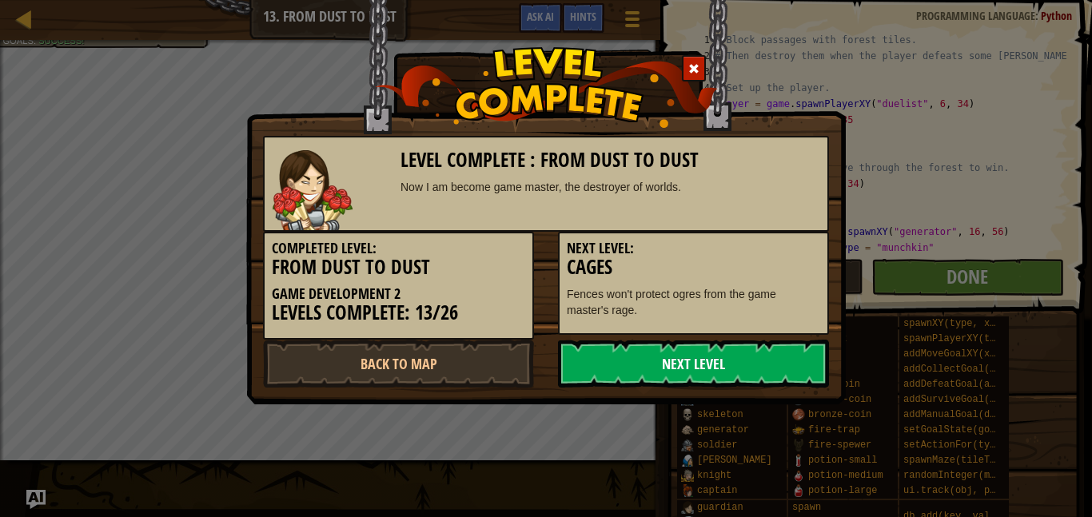
click at [772, 357] on link "Next Level" at bounding box center [693, 364] width 271 height 48
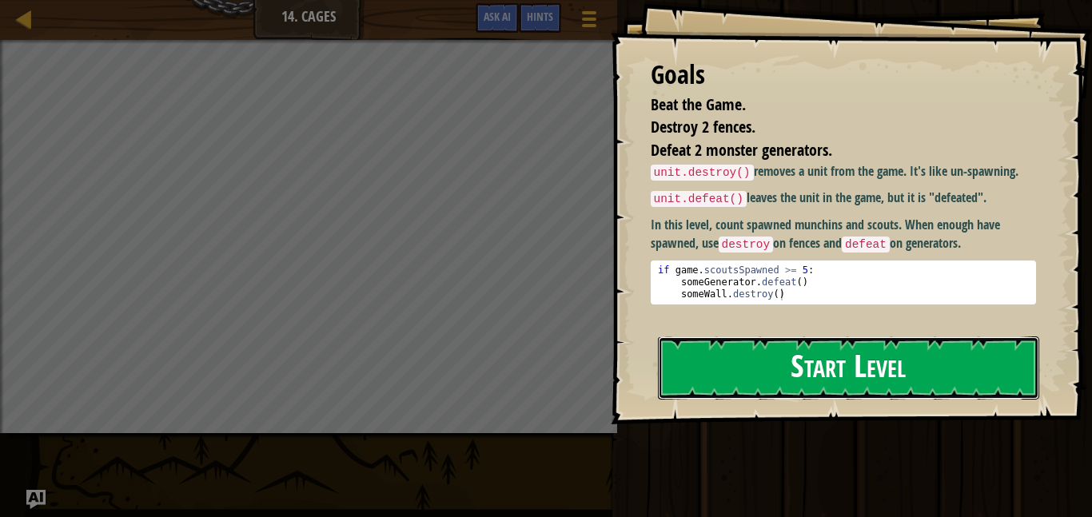
click at [870, 365] on button "Start Level" at bounding box center [848, 368] width 381 height 63
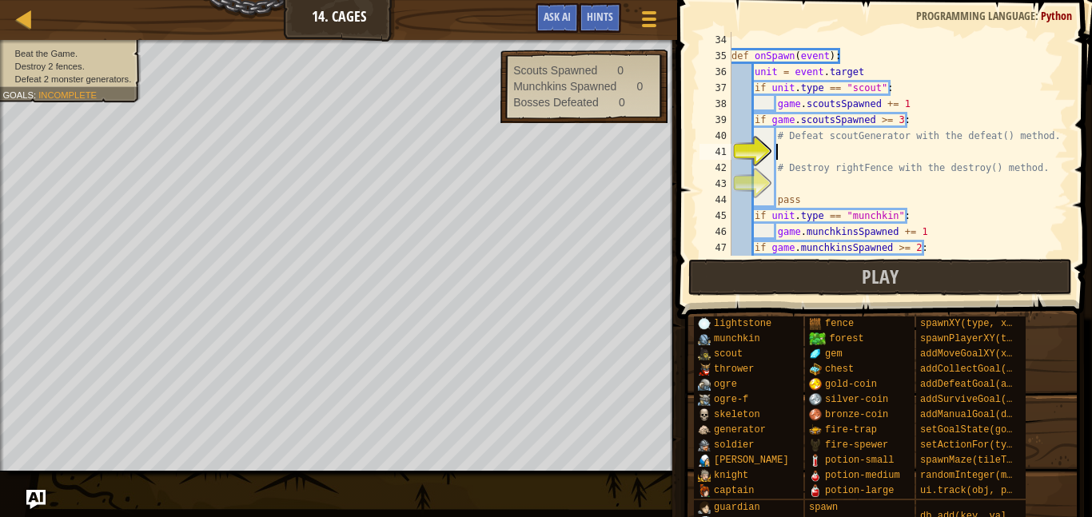
scroll to position [528, 0]
type textarea "b"
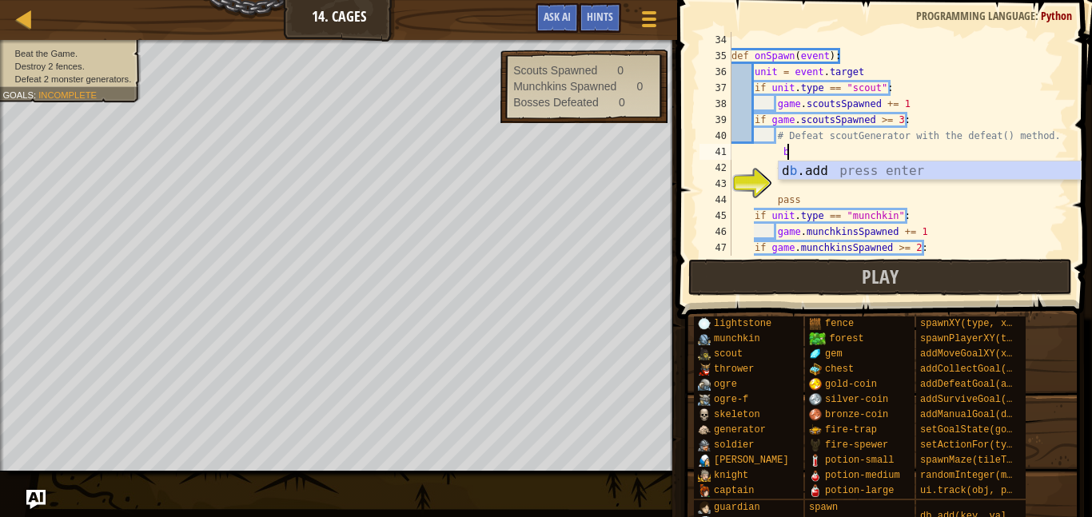
scroll to position [7, 6]
